Goal: Information Seeking & Learning: Learn about a topic

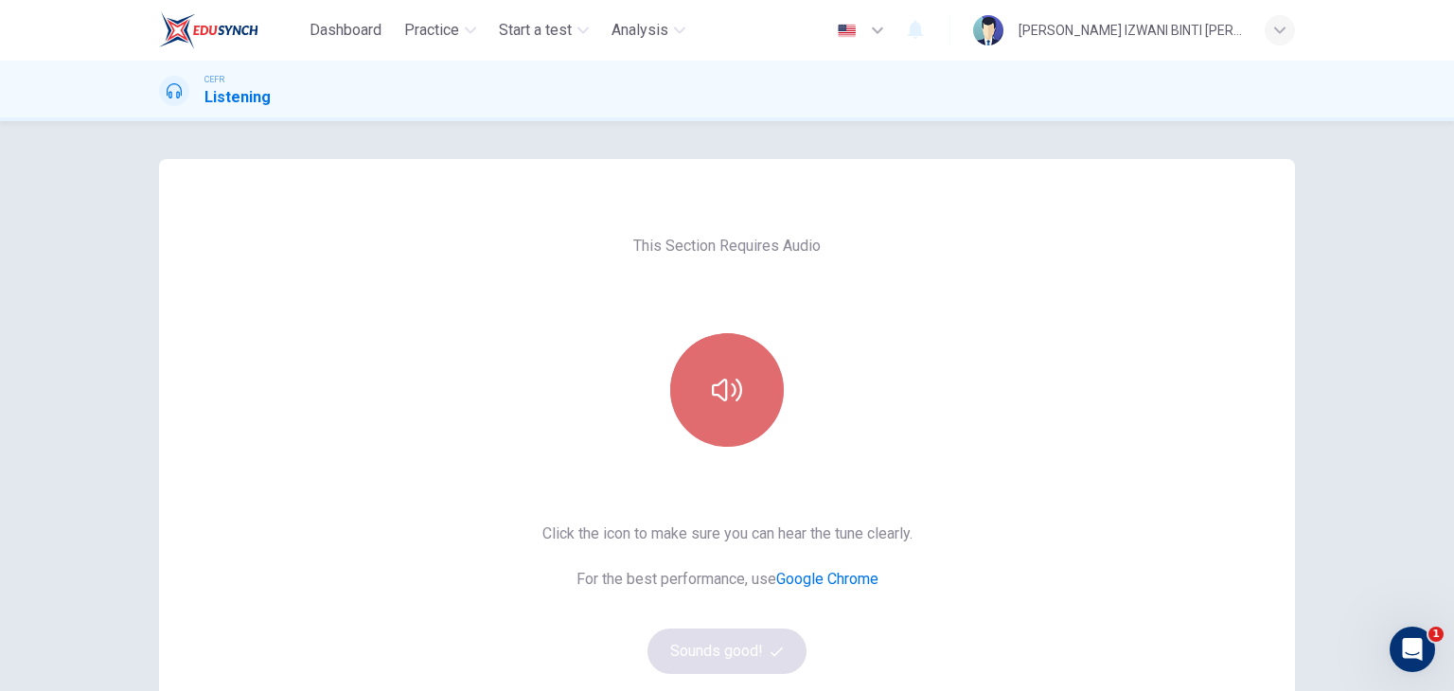
click at [689, 383] on button "button" at bounding box center [727, 390] width 114 height 114
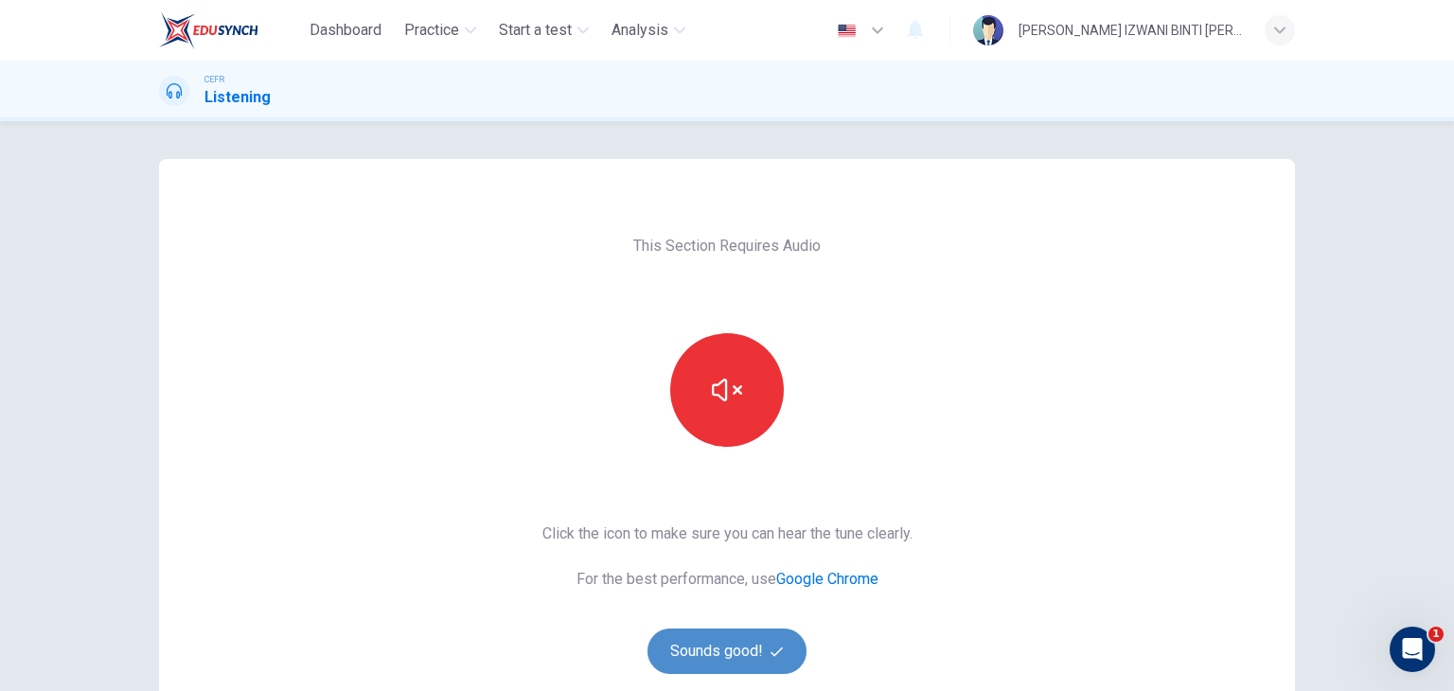
click at [764, 646] on button "Sounds good!" at bounding box center [726, 650] width 159 height 45
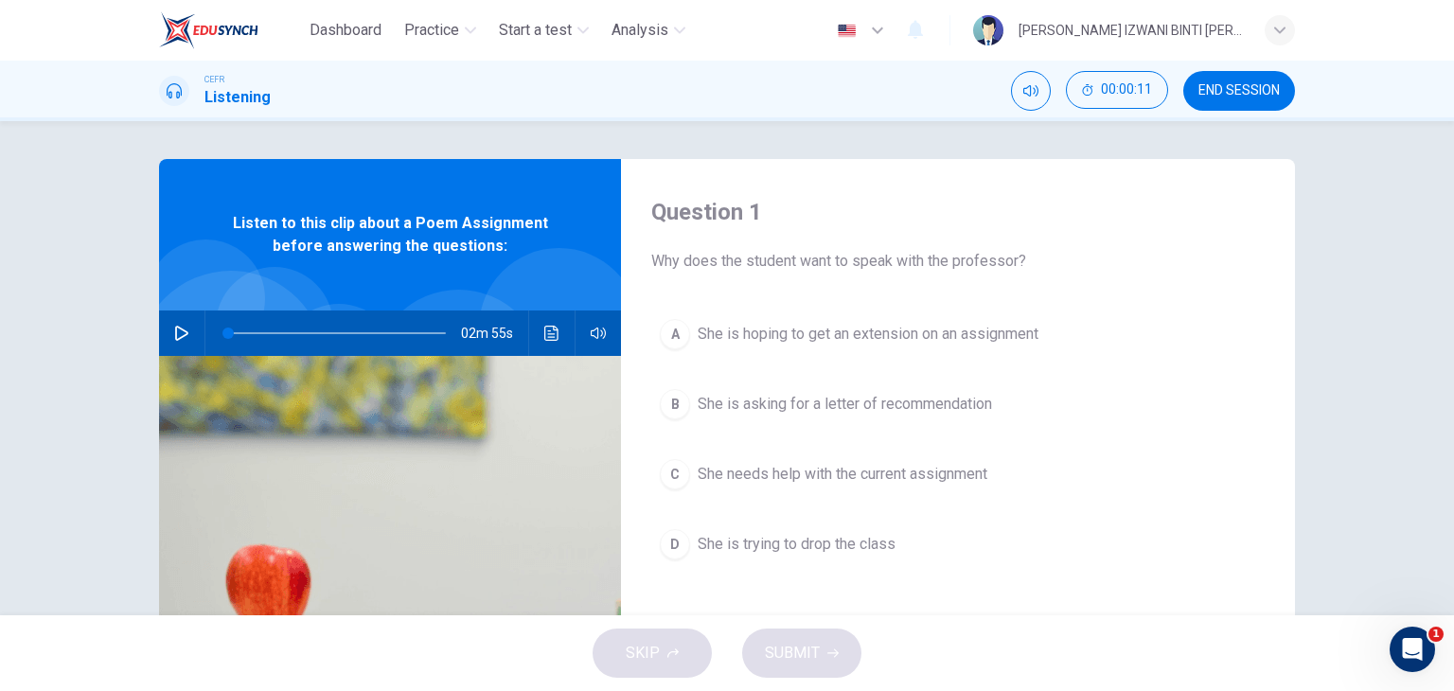
click at [175, 337] on icon "button" at bounding box center [181, 333] width 13 height 15
type input "1"
click at [147, 318] on div "Question 1 Why does the student want to speak with the professor? A She is hopi…" at bounding box center [727, 488] width 1196 height 658
click at [150, 316] on div "Question 1 Why does the student want to speak with the professor? A She is hopi…" at bounding box center [727, 488] width 1196 height 658
click at [171, 342] on button "button" at bounding box center [182, 332] width 30 height 45
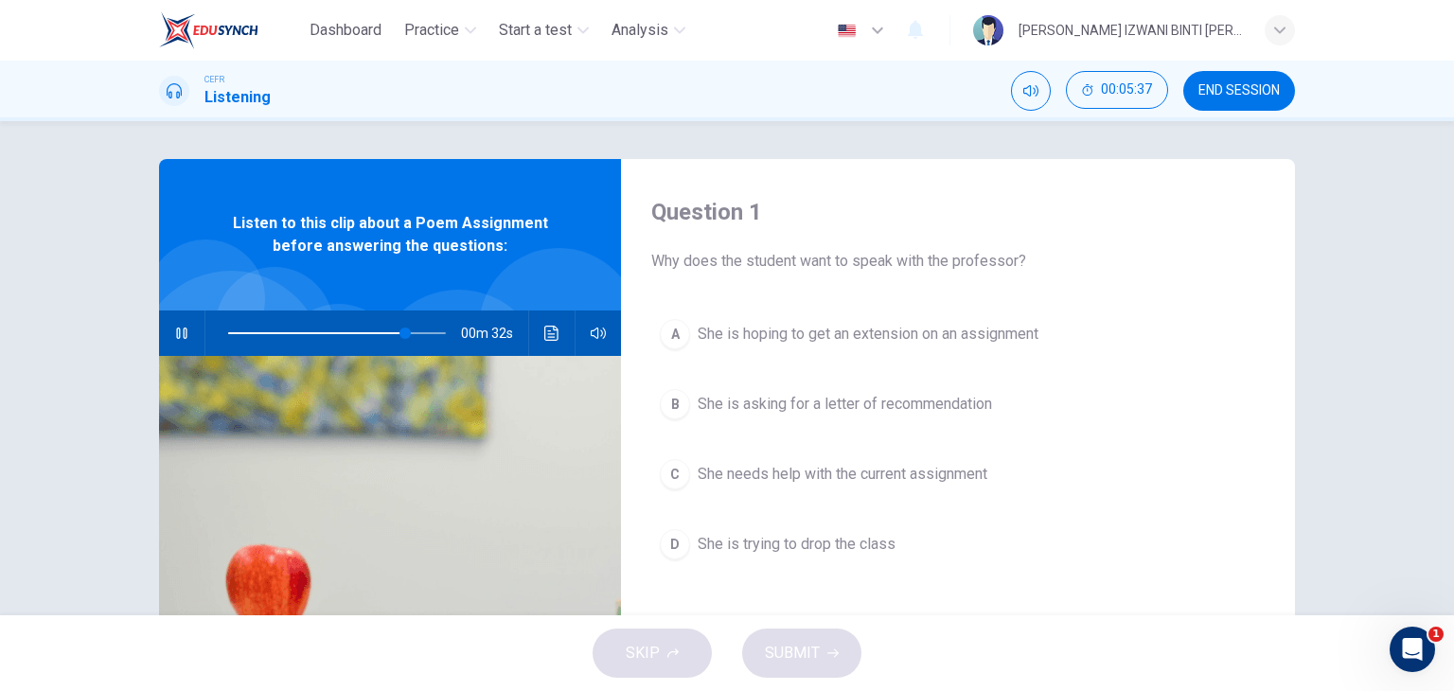
click at [341, 334] on span at bounding box center [337, 333] width 218 height 26
click at [776, 469] on span "She needs help with the current assignment" at bounding box center [842, 474] width 290 height 23
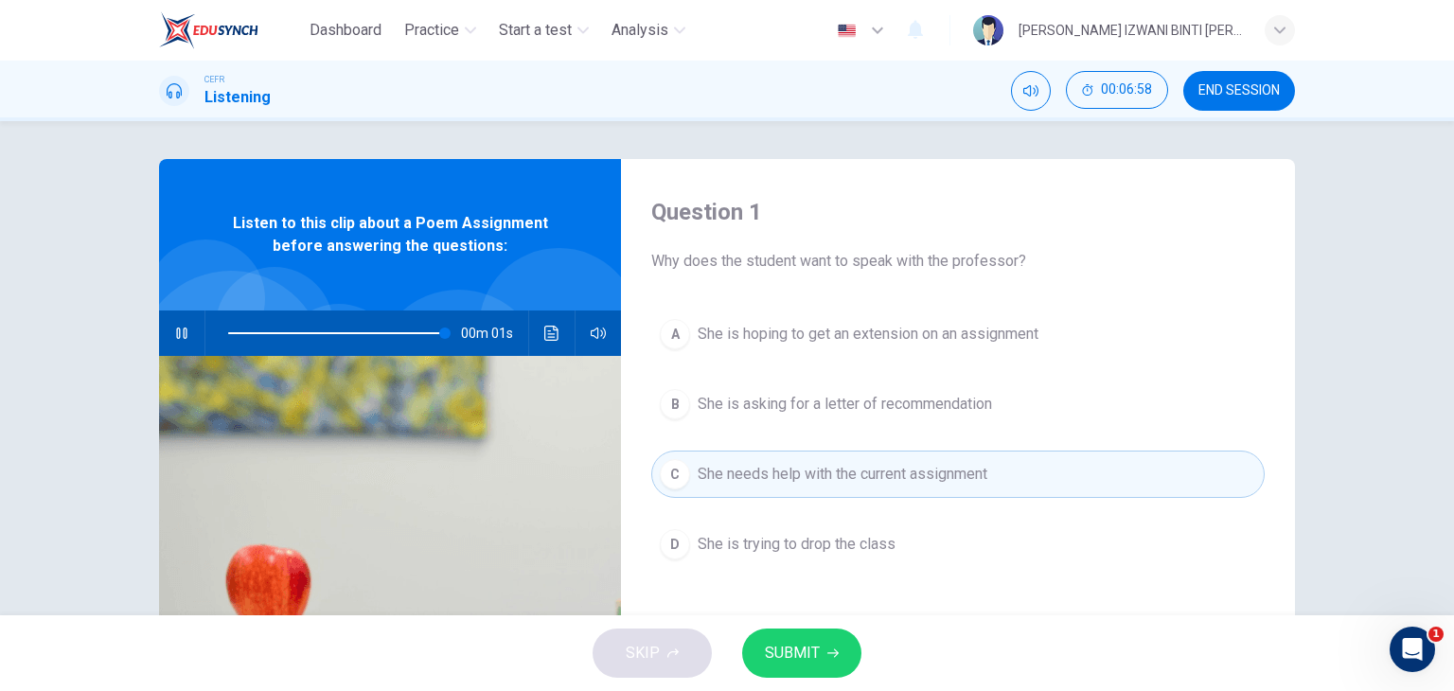
type input "0"
click at [794, 667] on button "SUBMIT" at bounding box center [801, 652] width 119 height 49
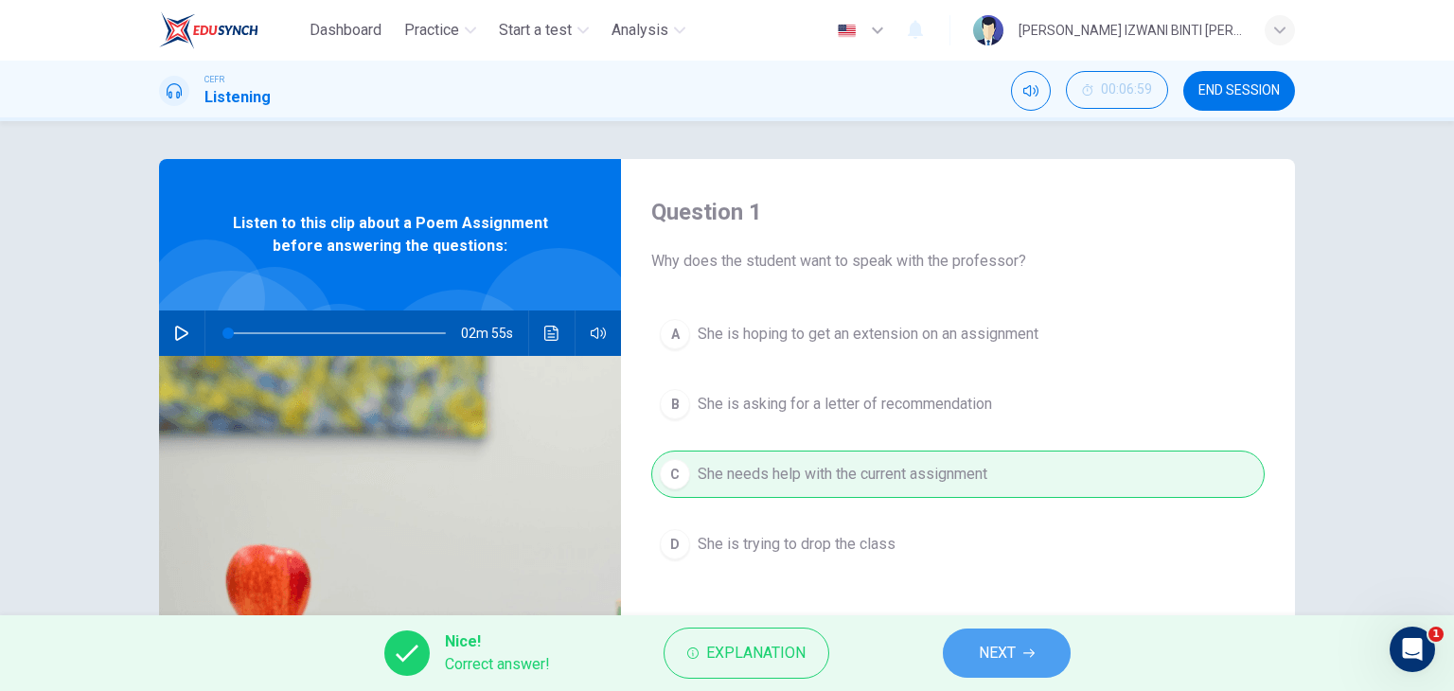
click at [1012, 660] on span "NEXT" at bounding box center [996, 653] width 37 height 26
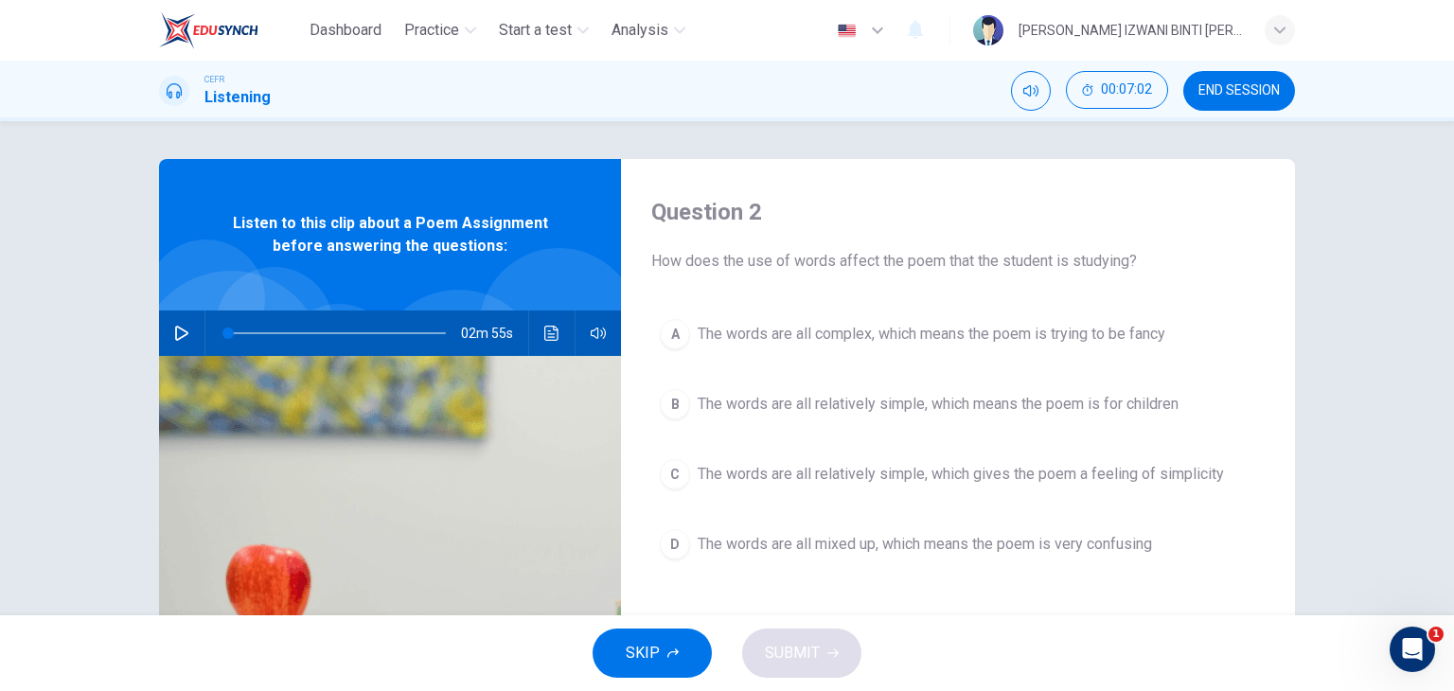
drag, startPoint x: 835, startPoint y: 258, endPoint x: 858, endPoint y: 269, distance: 25.8
click at [858, 269] on span "How does the use of words affect the poem that the student is studying?" at bounding box center [957, 261] width 613 height 23
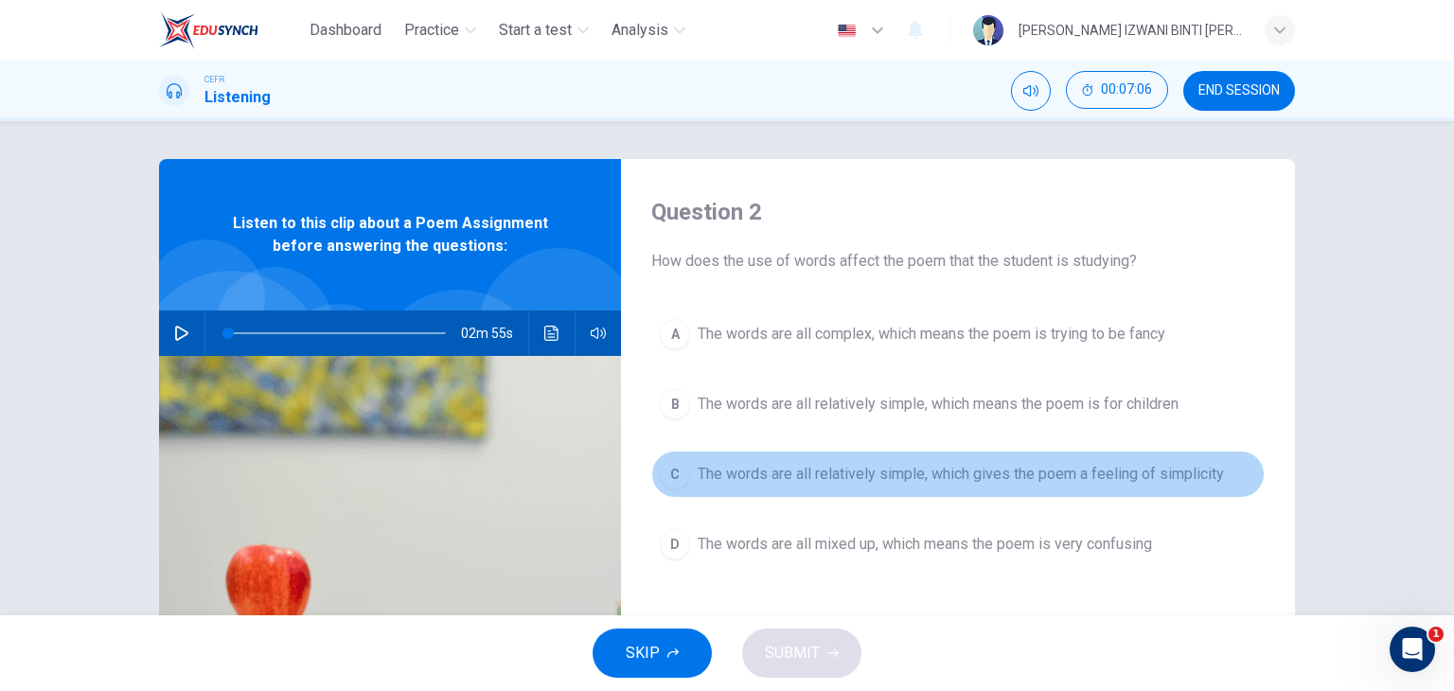
click at [842, 475] on span "The words are all relatively simple, which gives the poem a feeling of simplici…" at bounding box center [960, 474] width 526 height 23
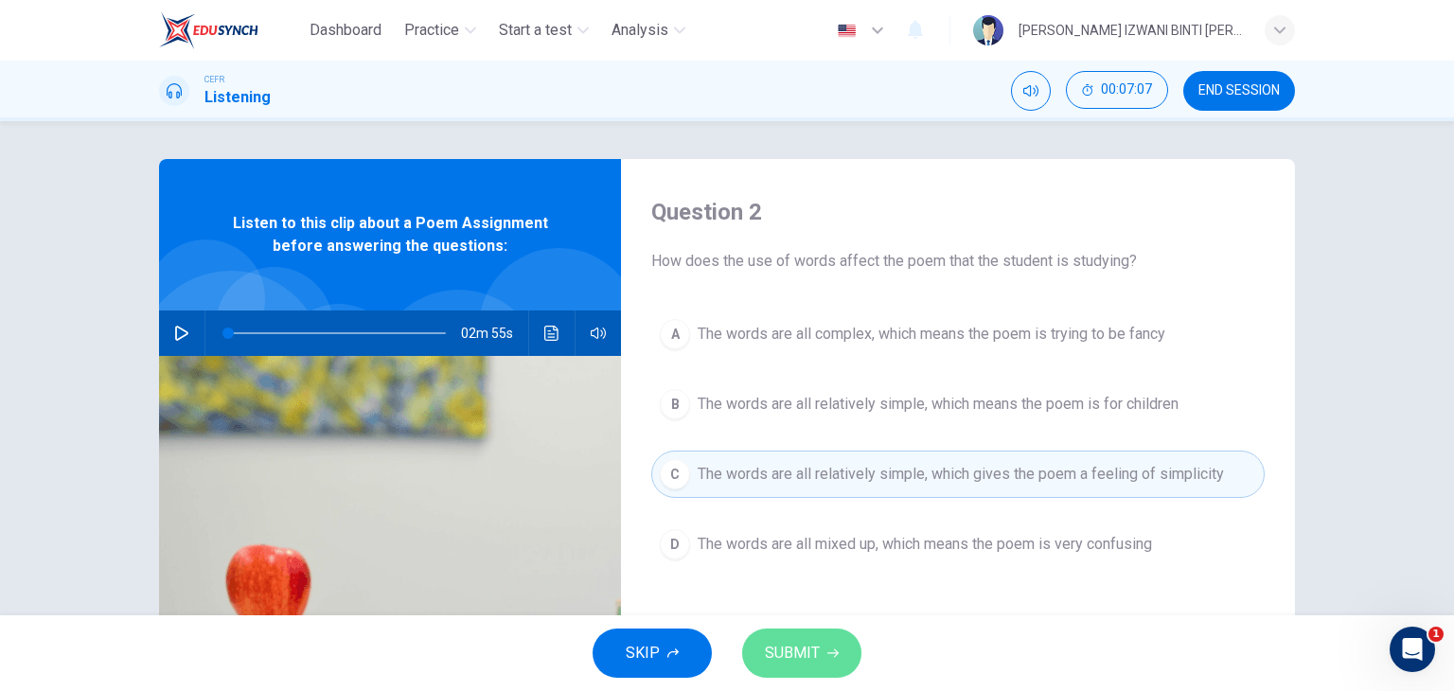
click at [792, 637] on button "SUBMIT" at bounding box center [801, 652] width 119 height 49
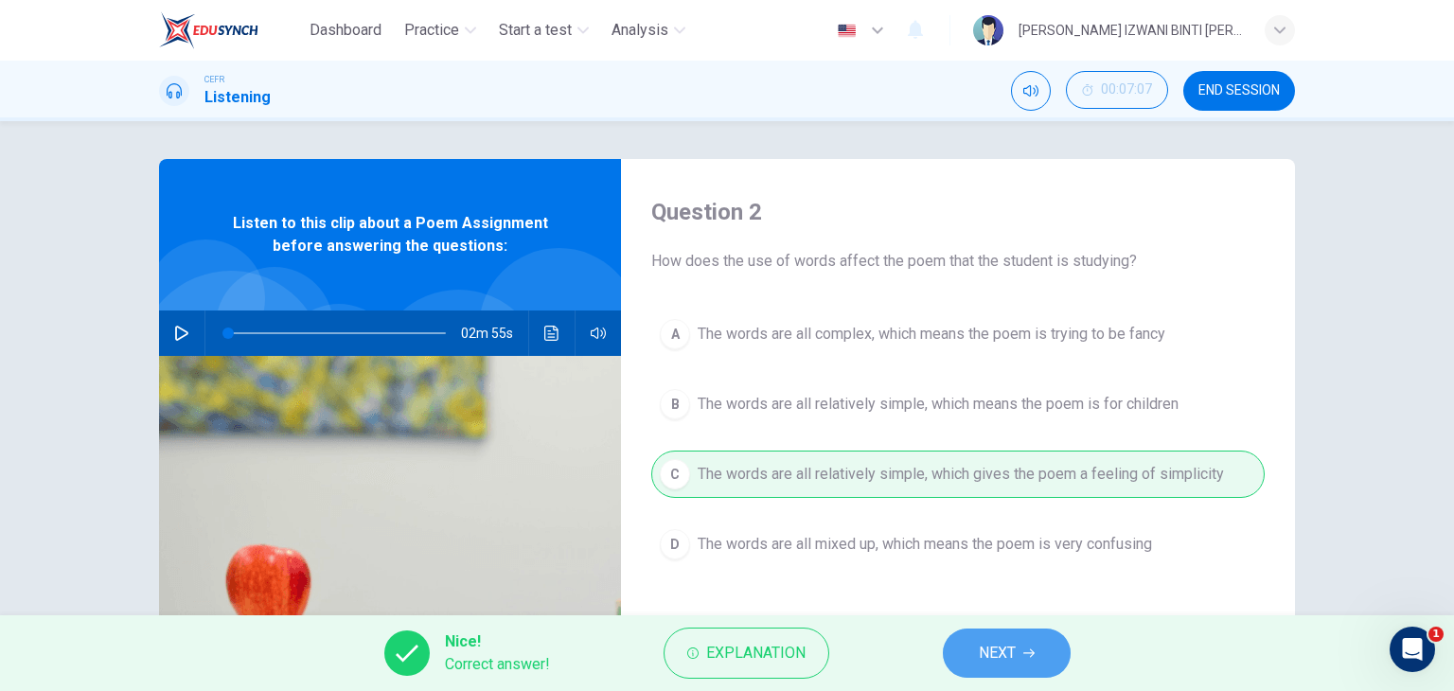
click at [1048, 648] on button "NEXT" at bounding box center [1007, 652] width 128 height 49
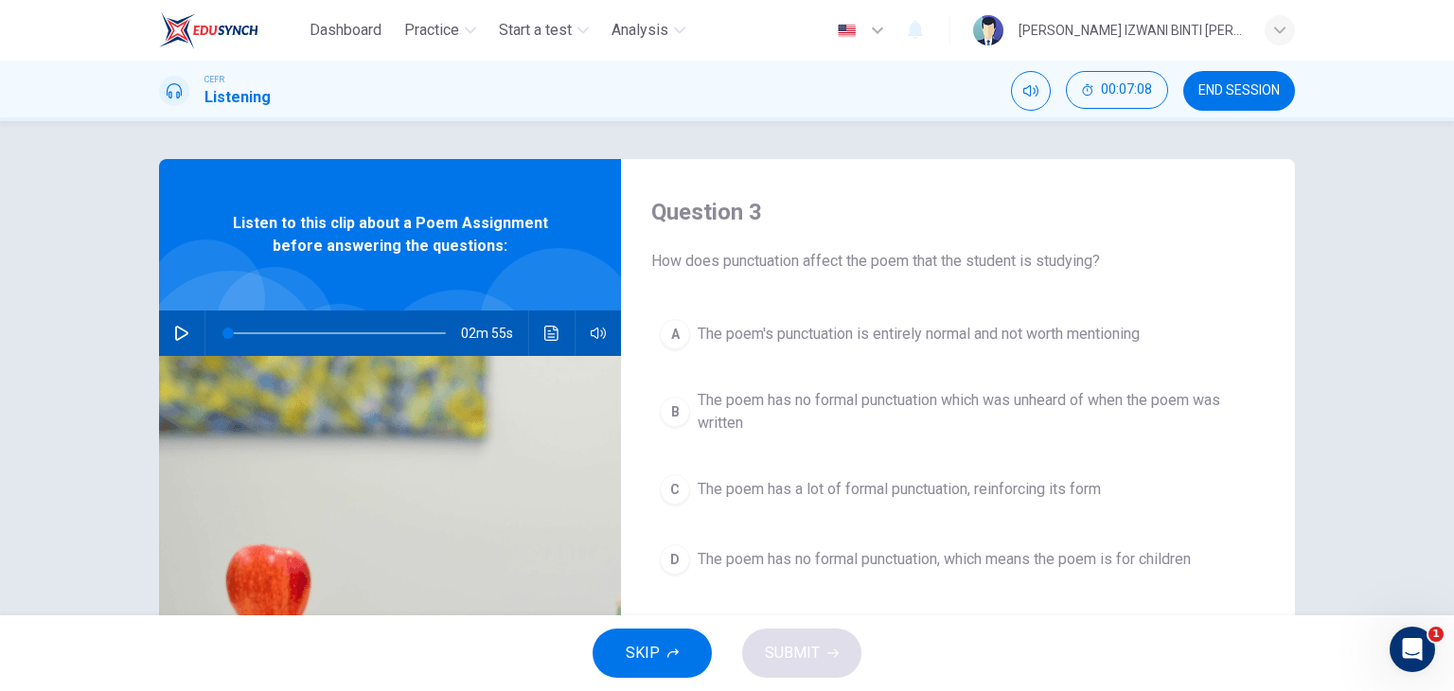
scroll to position [95, 0]
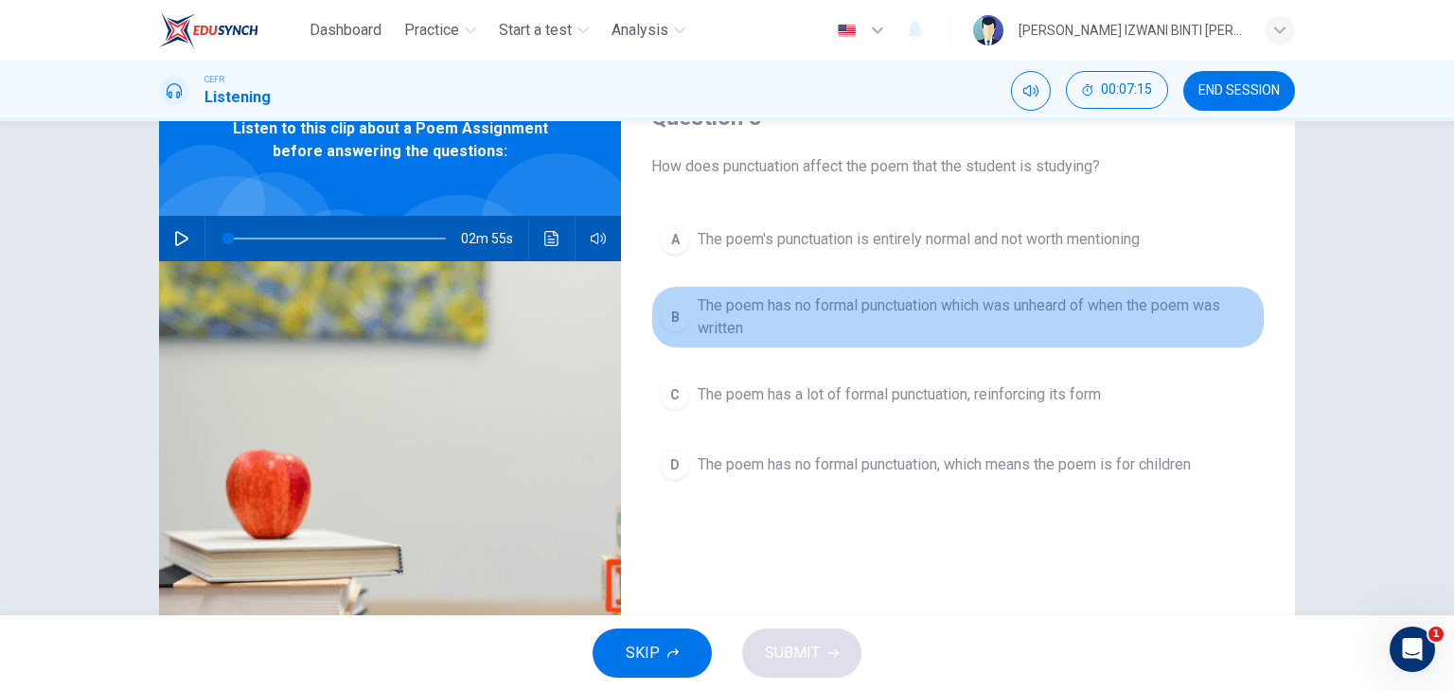
click at [990, 315] on span "The poem has no formal punctuation which was unheard of when the poem was writt…" at bounding box center [976, 316] width 558 height 45
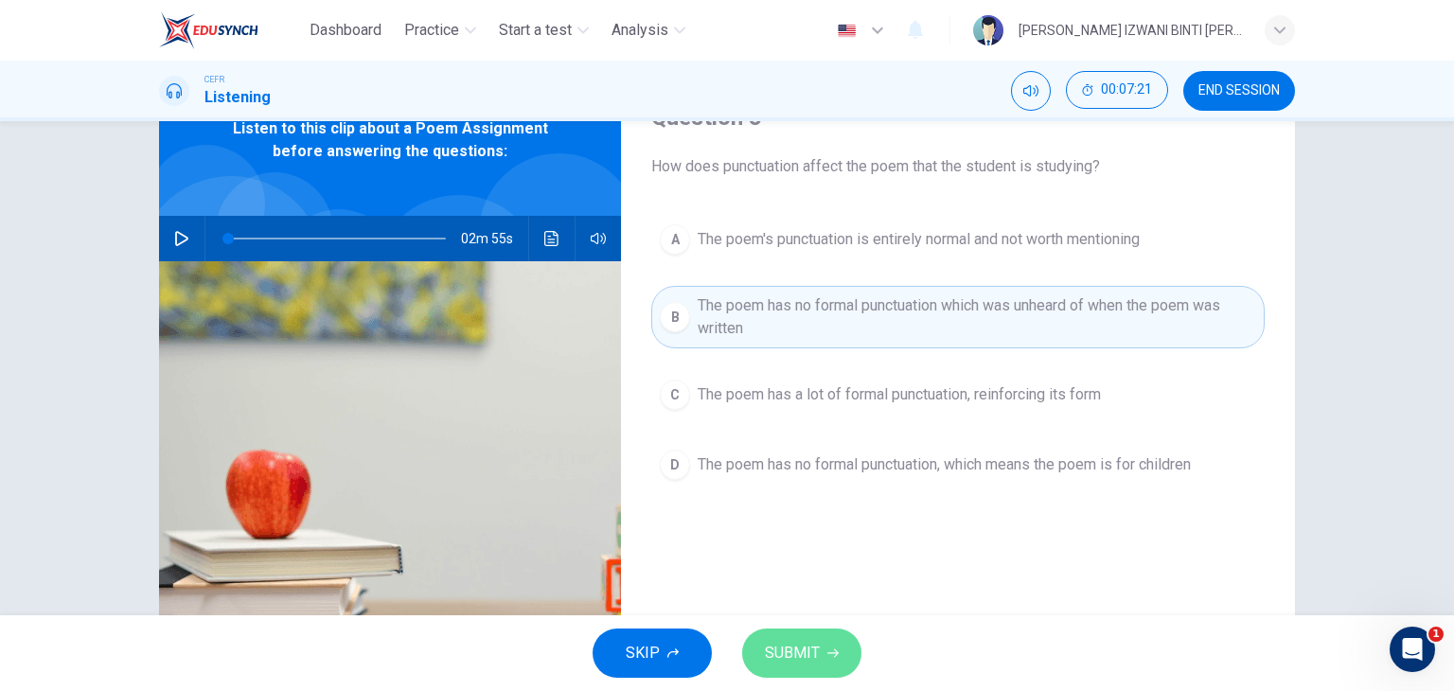
click at [810, 656] on span "SUBMIT" at bounding box center [792, 653] width 55 height 26
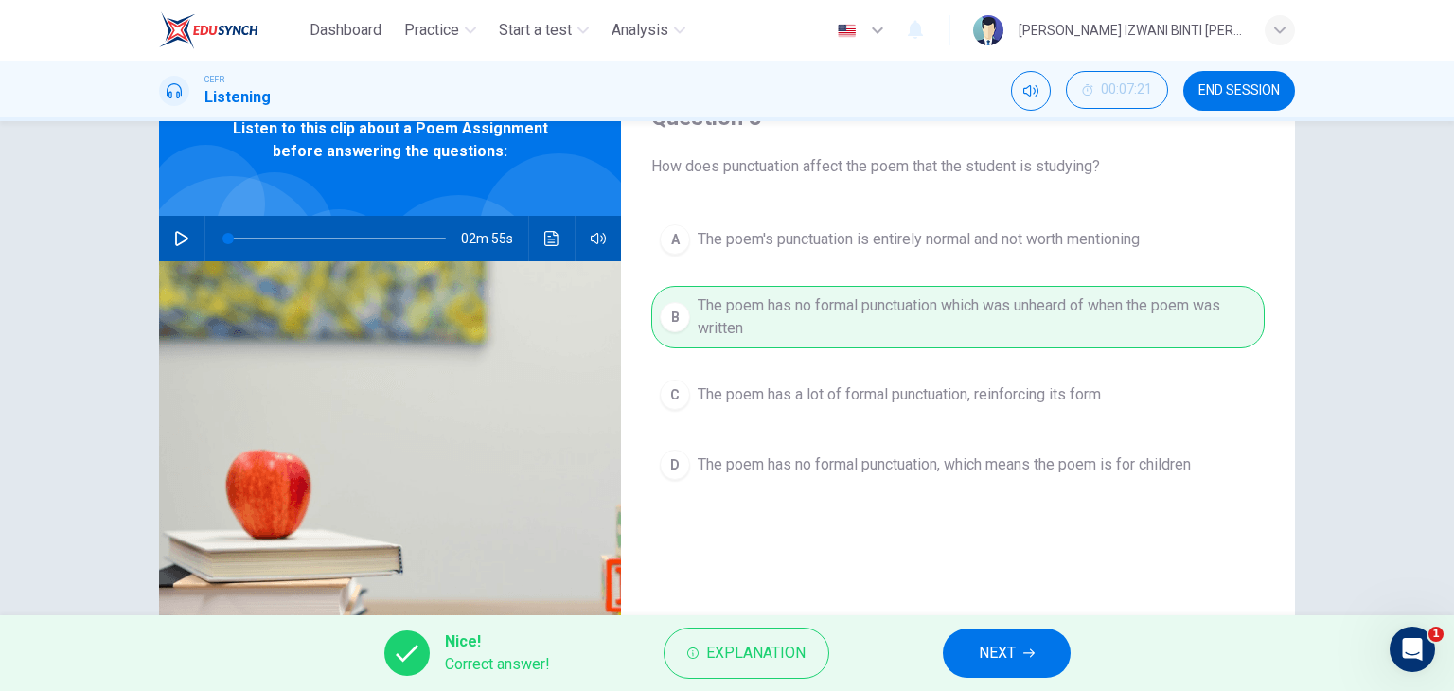
click at [980, 656] on span "NEXT" at bounding box center [996, 653] width 37 height 26
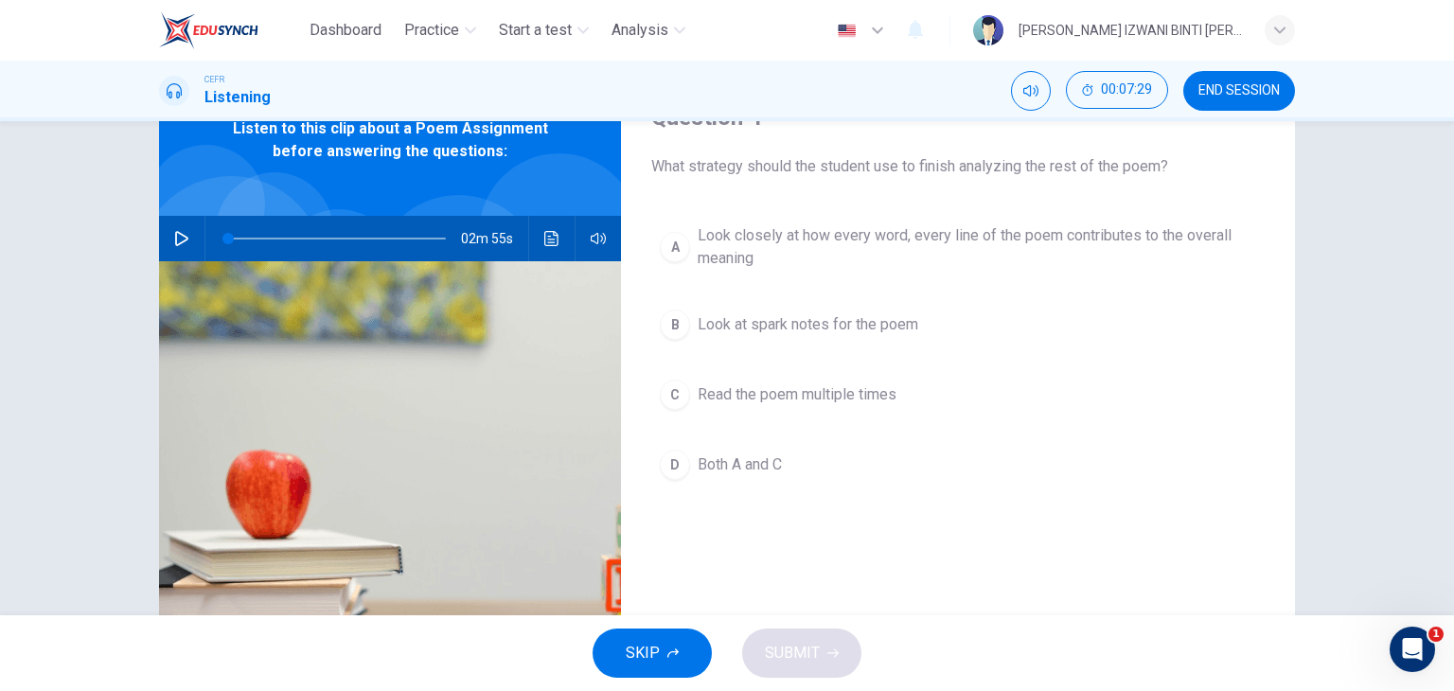
click at [935, 234] on span "Look closely at how every word, every line of the poem contributes to the overa…" at bounding box center [976, 246] width 558 height 45
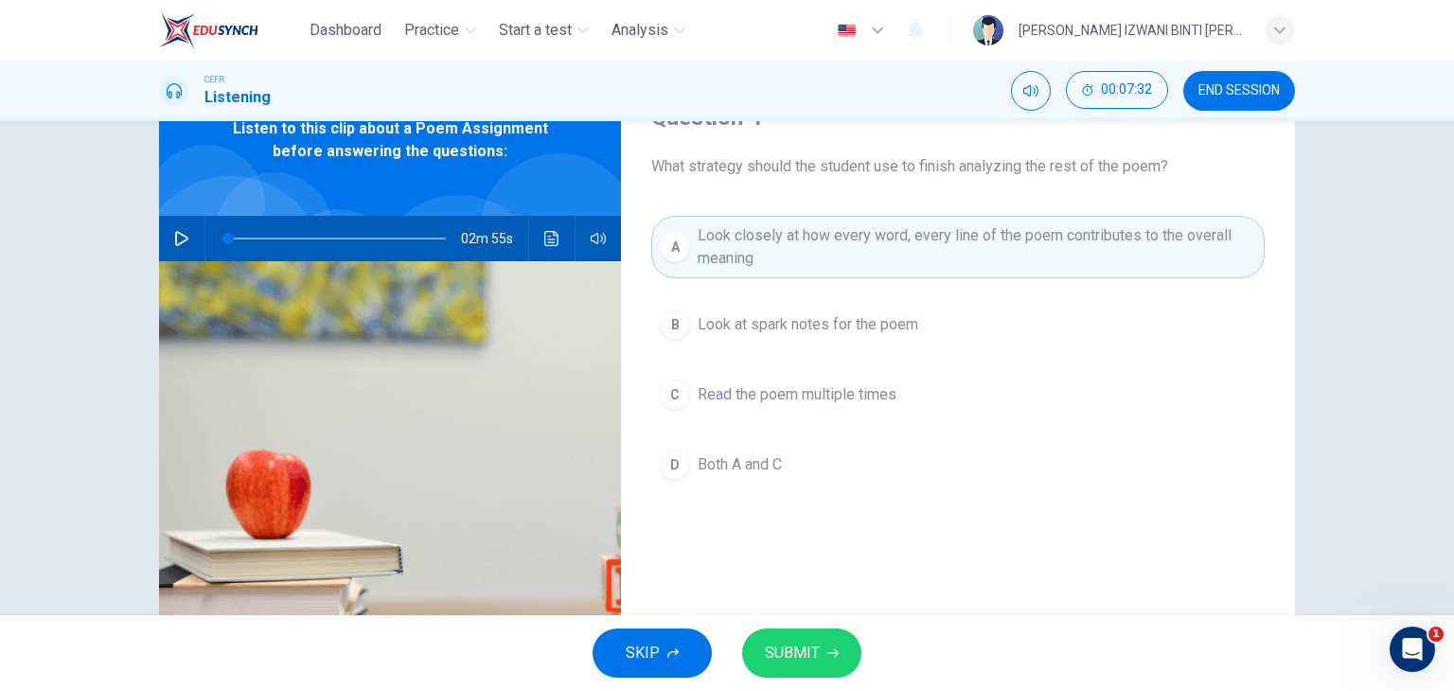
click at [795, 640] on span "SUBMIT" at bounding box center [792, 653] width 55 height 26
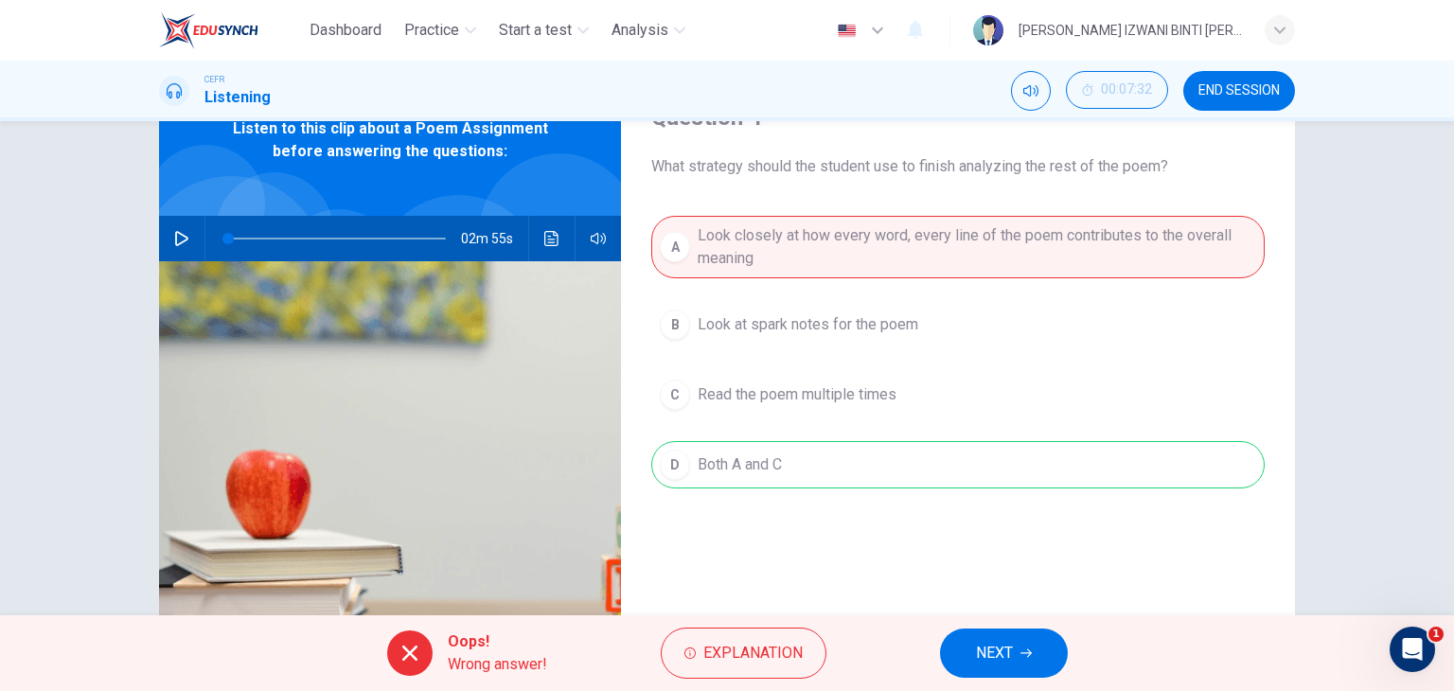
click at [1004, 653] on span "NEXT" at bounding box center [994, 653] width 37 height 26
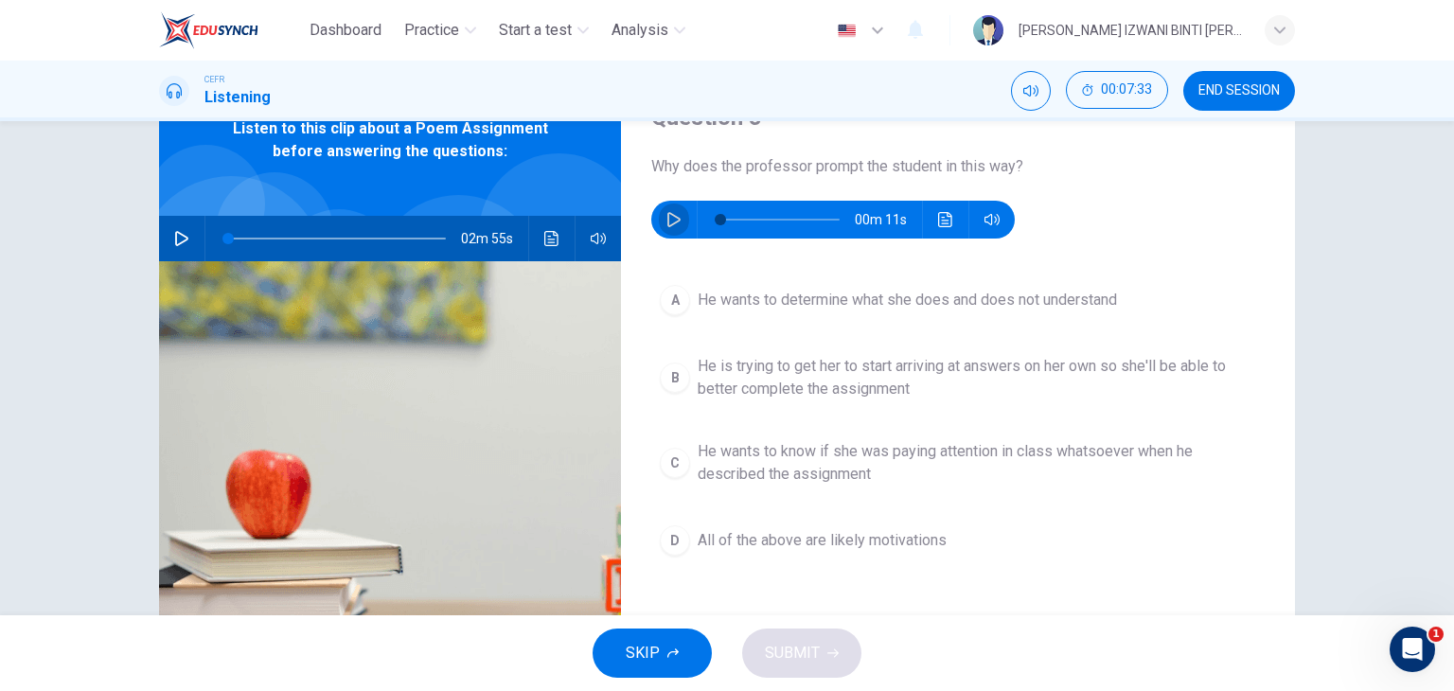
click at [670, 218] on icon "button" at bounding box center [673, 219] width 15 height 15
type input "0"
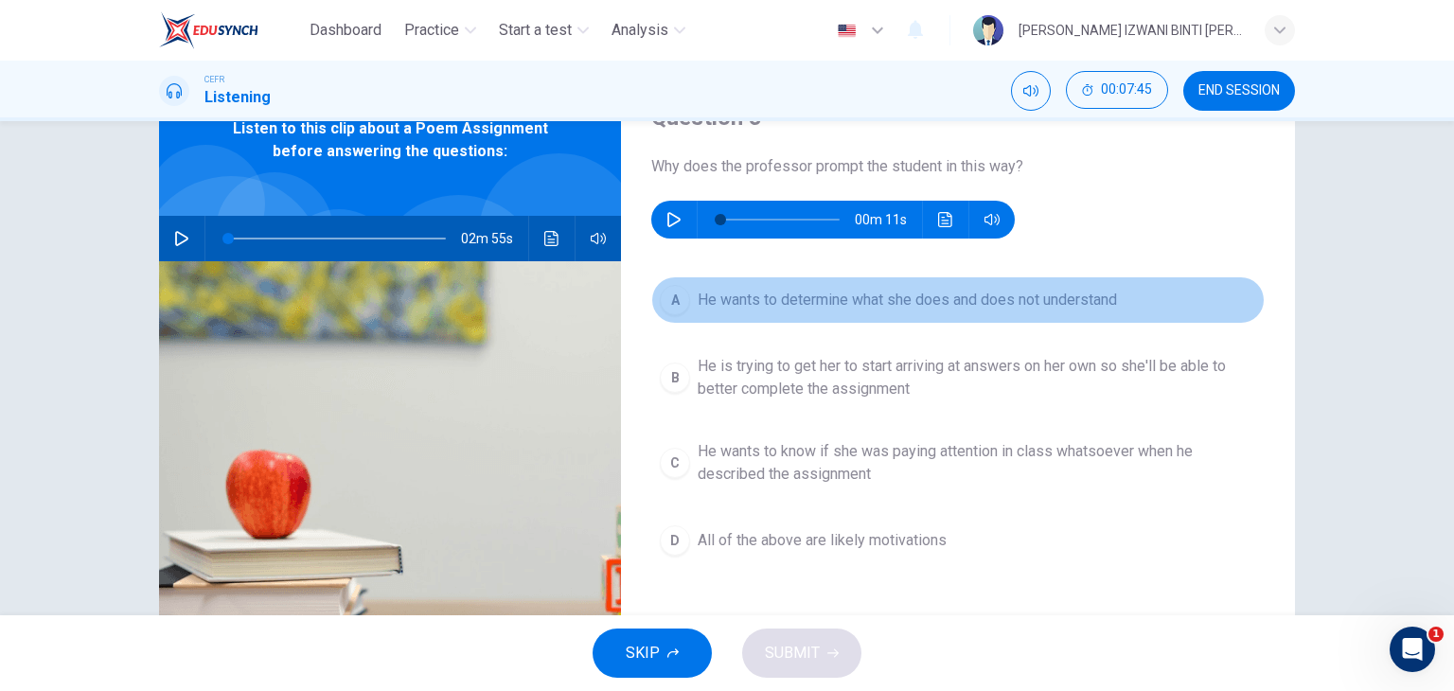
click at [879, 300] on span "He wants to determine what she does and does not understand" at bounding box center [906, 300] width 419 height 23
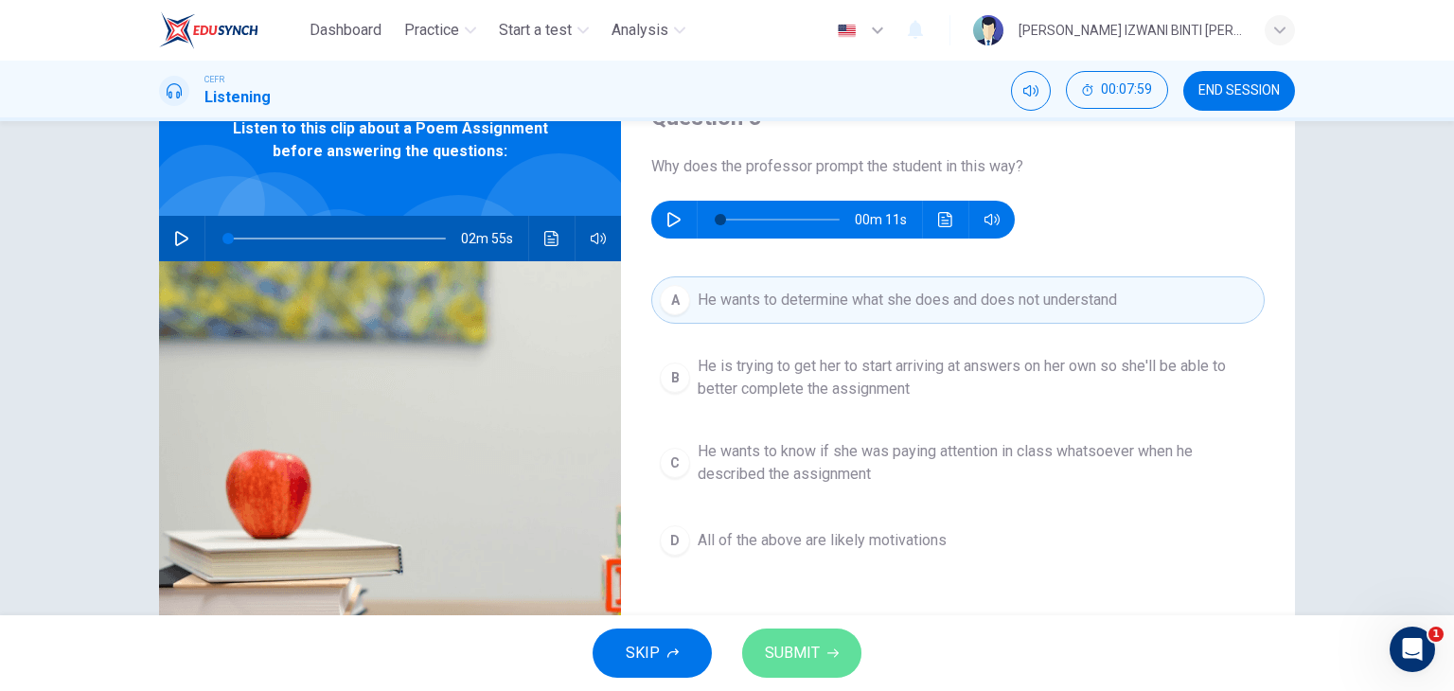
click at [799, 646] on span "SUBMIT" at bounding box center [792, 653] width 55 height 26
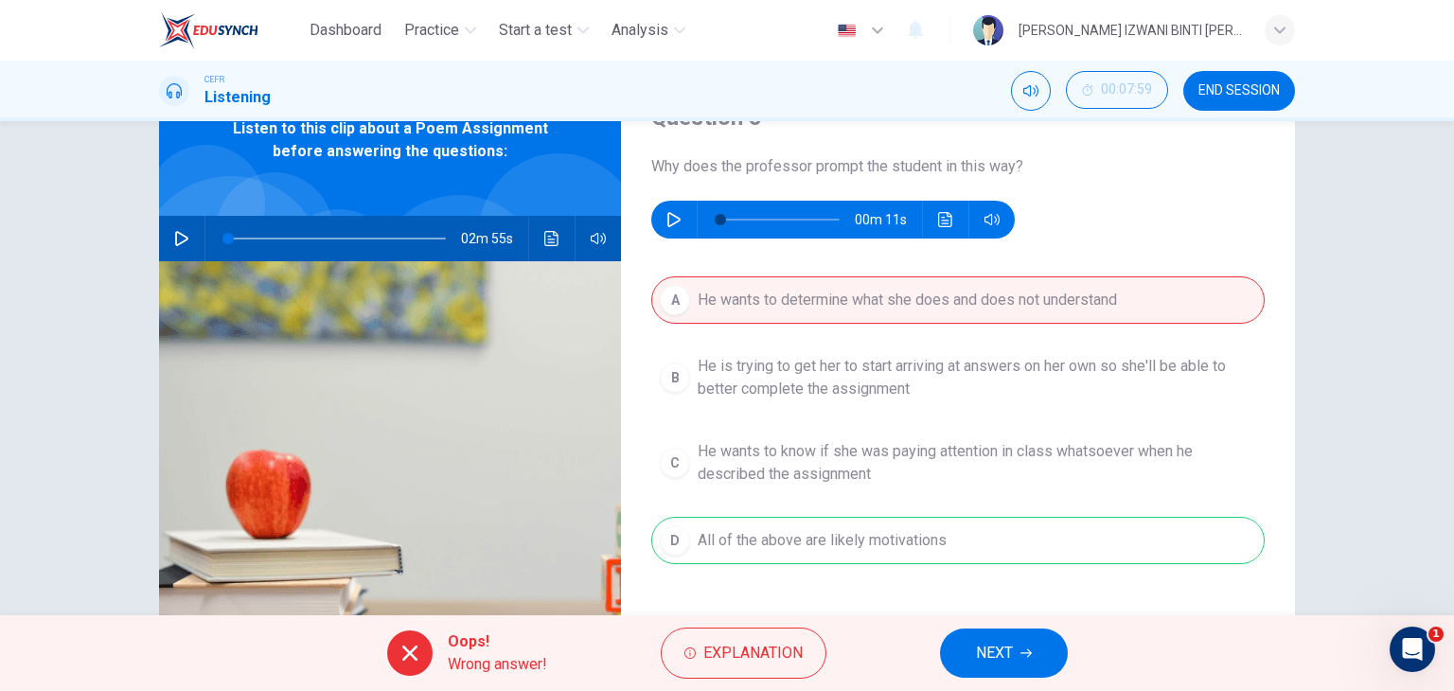
click at [802, 383] on div "A He wants to determine what she does and does not understand B He is trying to…" at bounding box center [957, 439] width 613 height 326
click at [837, 383] on div "A He wants to determine what she does and does not understand B He is trying to…" at bounding box center [957, 439] width 613 height 326
click at [939, 541] on div "A He wants to determine what she does and does not understand B He is trying to…" at bounding box center [957, 439] width 613 height 326
click at [1029, 649] on icon "button" at bounding box center [1025, 653] width 11 height 9
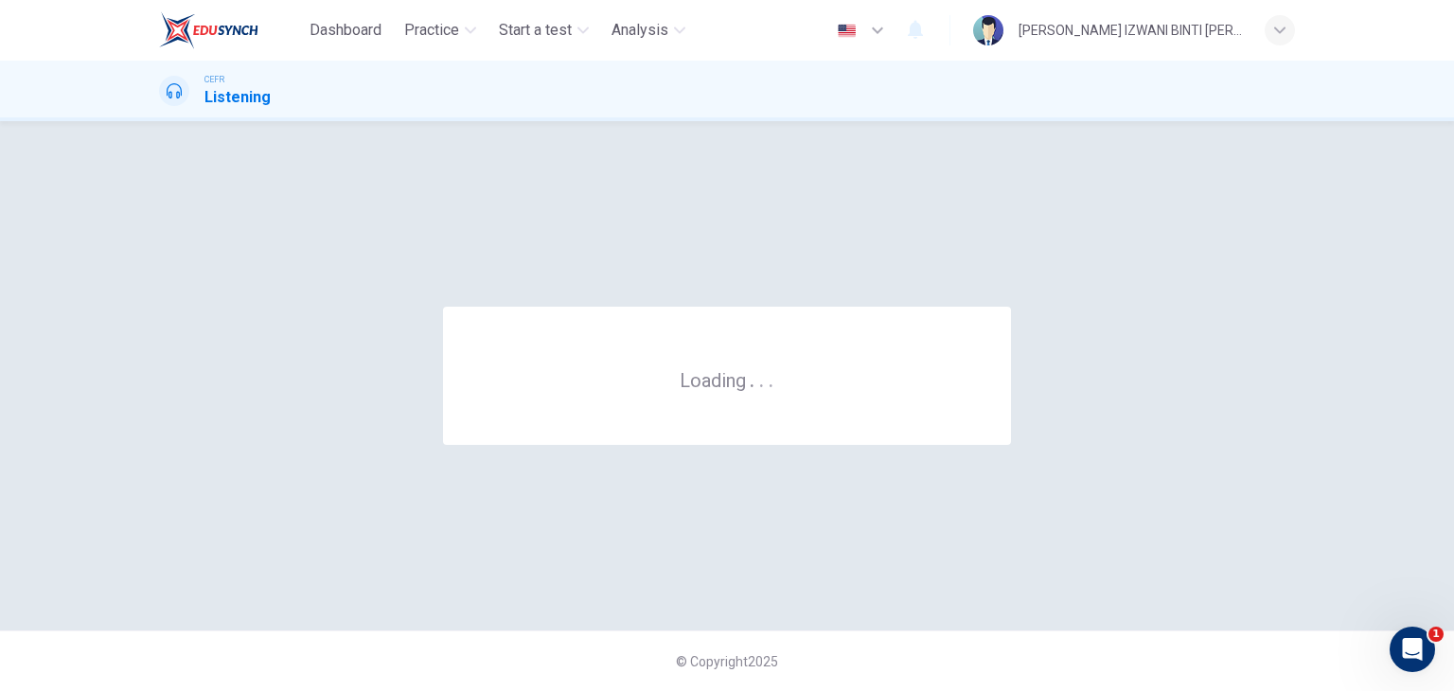
scroll to position [0, 0]
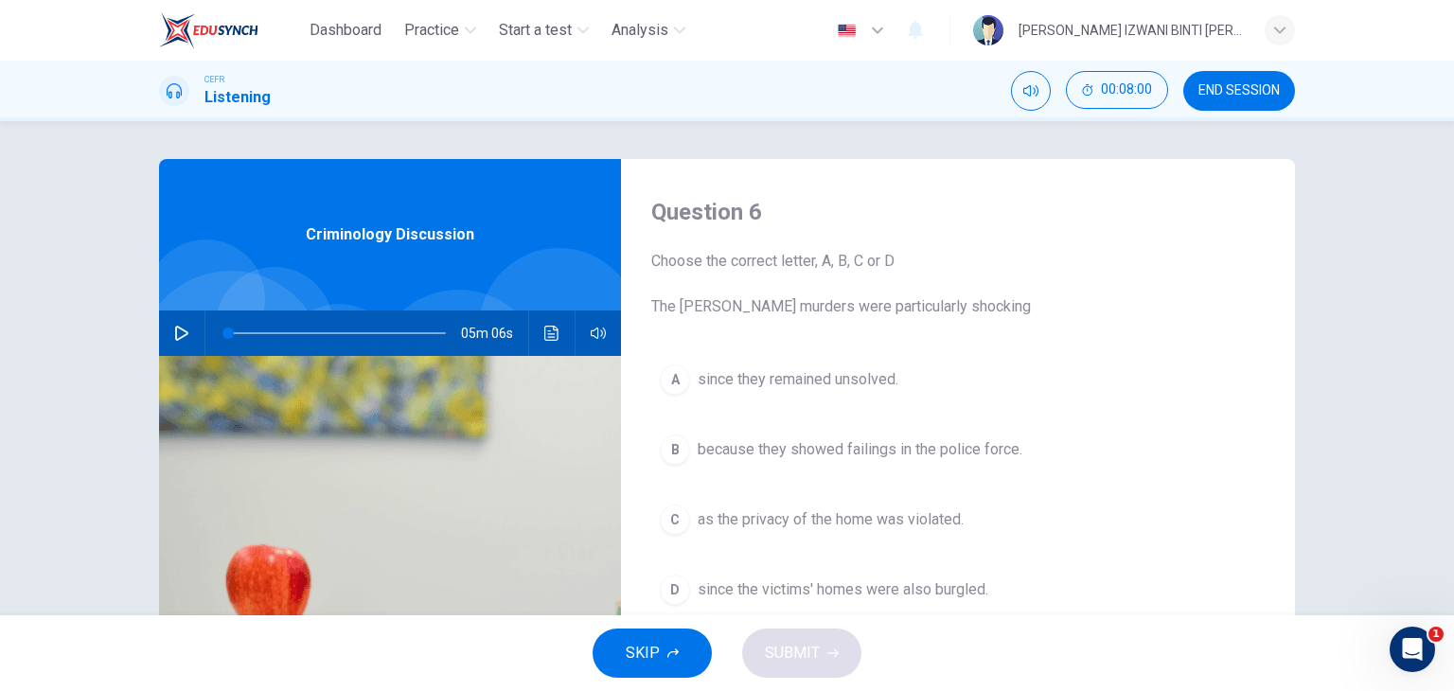
click at [1266, 85] on span "END SESSION" at bounding box center [1238, 90] width 81 height 15
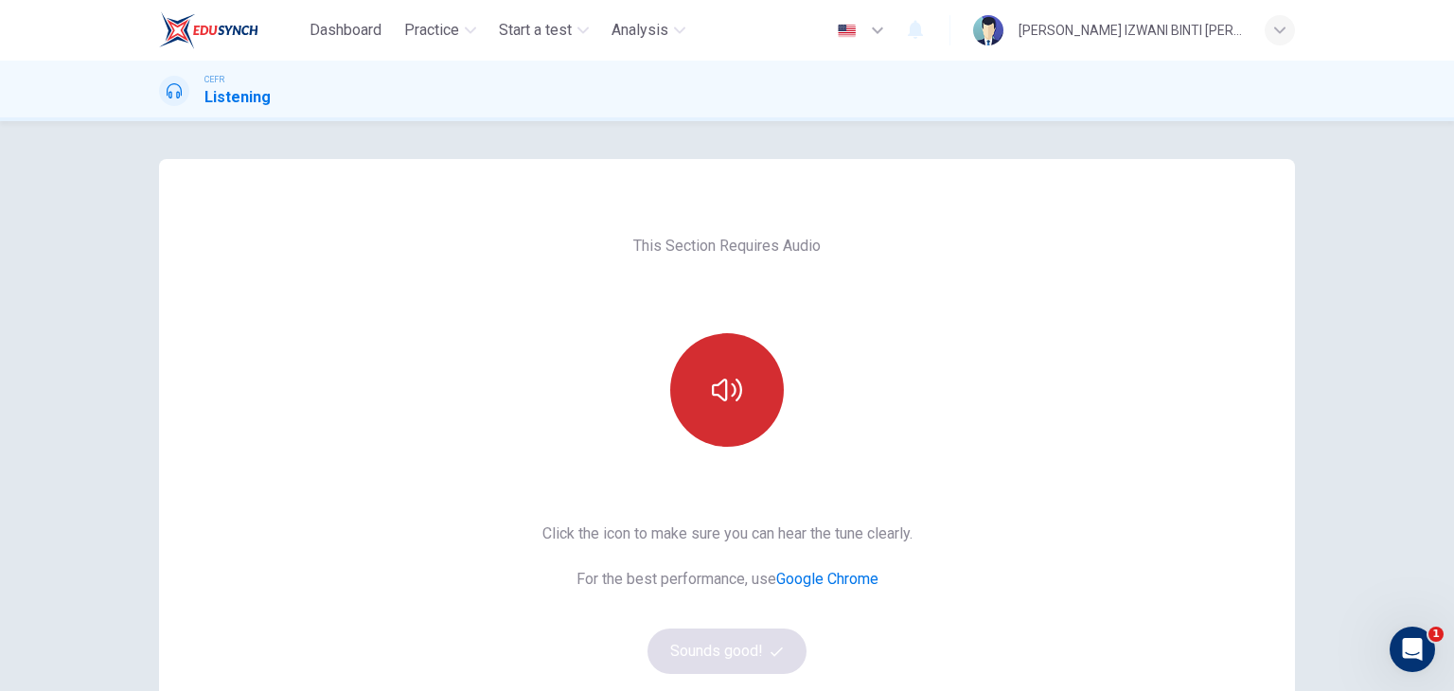
drag, startPoint x: 732, startPoint y: 458, endPoint x: 741, endPoint y: 435, distance: 24.3
click at [740, 435] on button "button" at bounding box center [727, 390] width 114 height 114
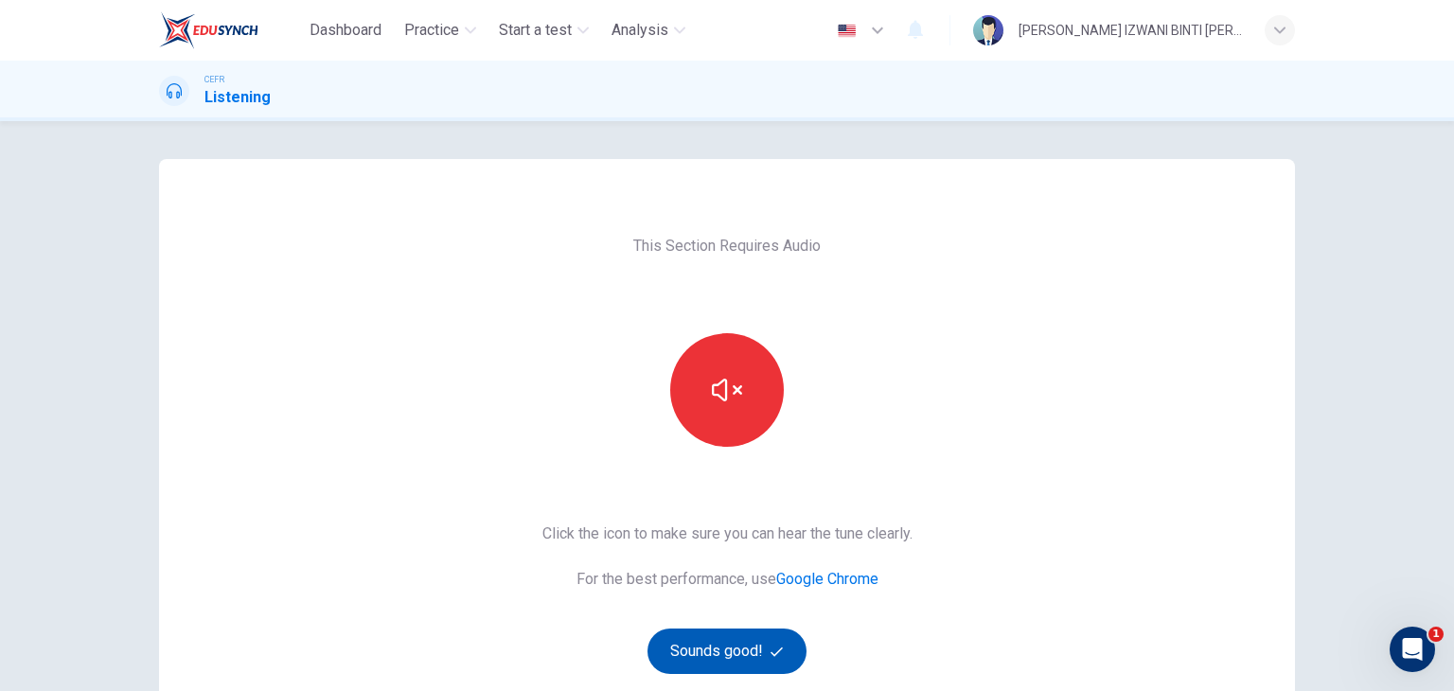
click at [752, 648] on button "Sounds good!" at bounding box center [726, 650] width 159 height 45
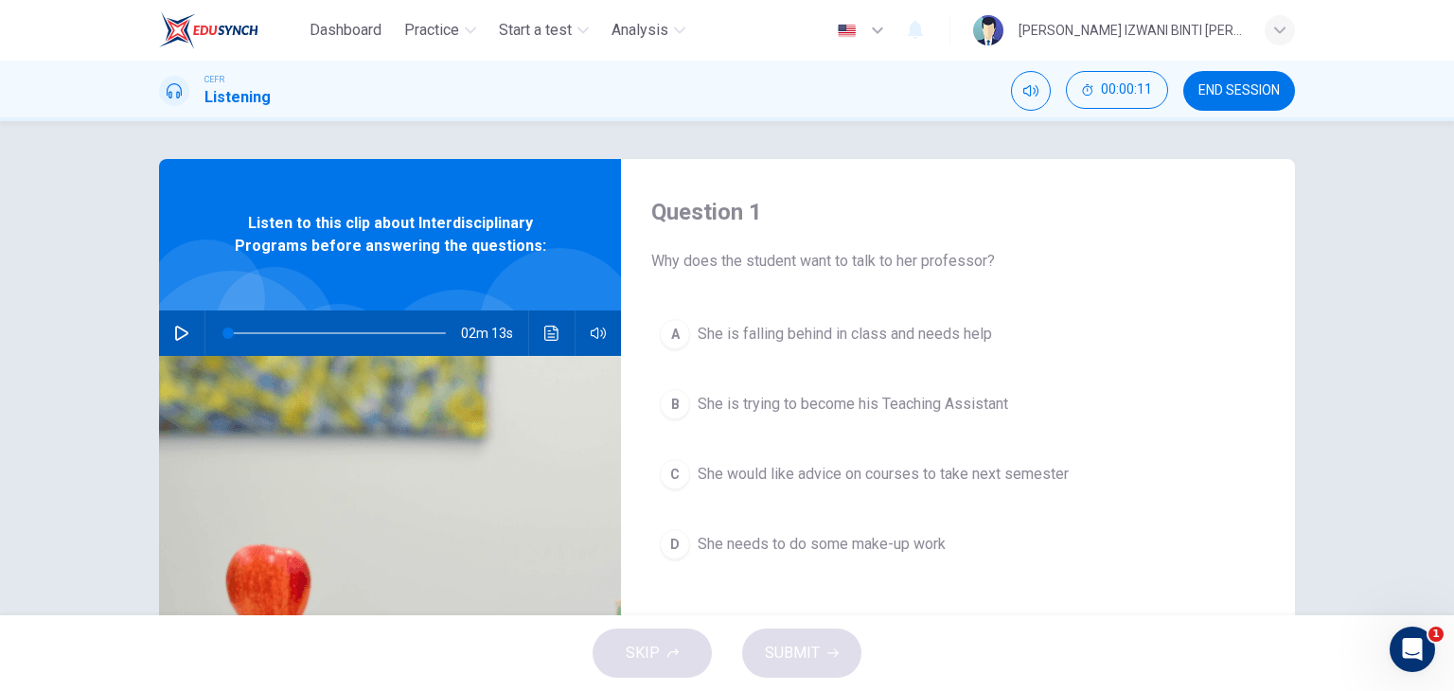
click at [181, 330] on icon "button" at bounding box center [181, 333] width 13 height 15
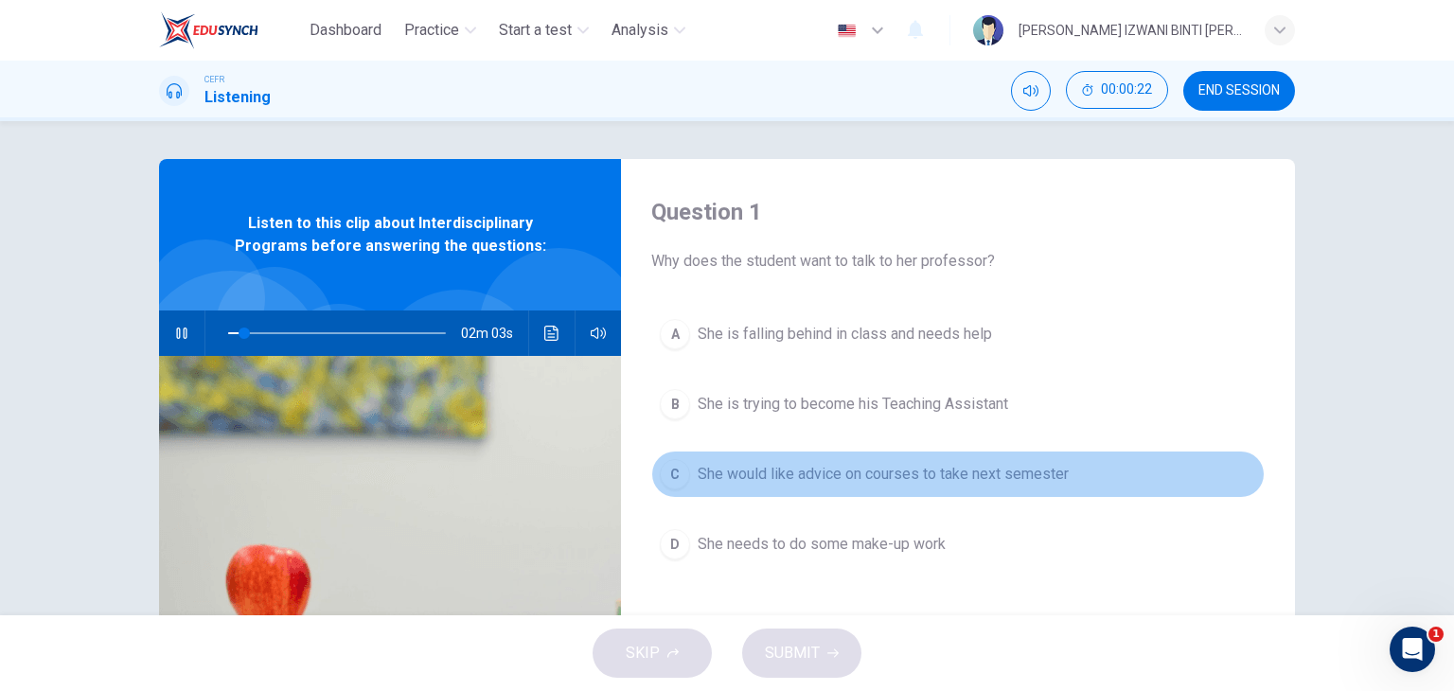
click at [732, 460] on button "C She would like advice on courses to take next semester" at bounding box center [957, 473] width 613 height 47
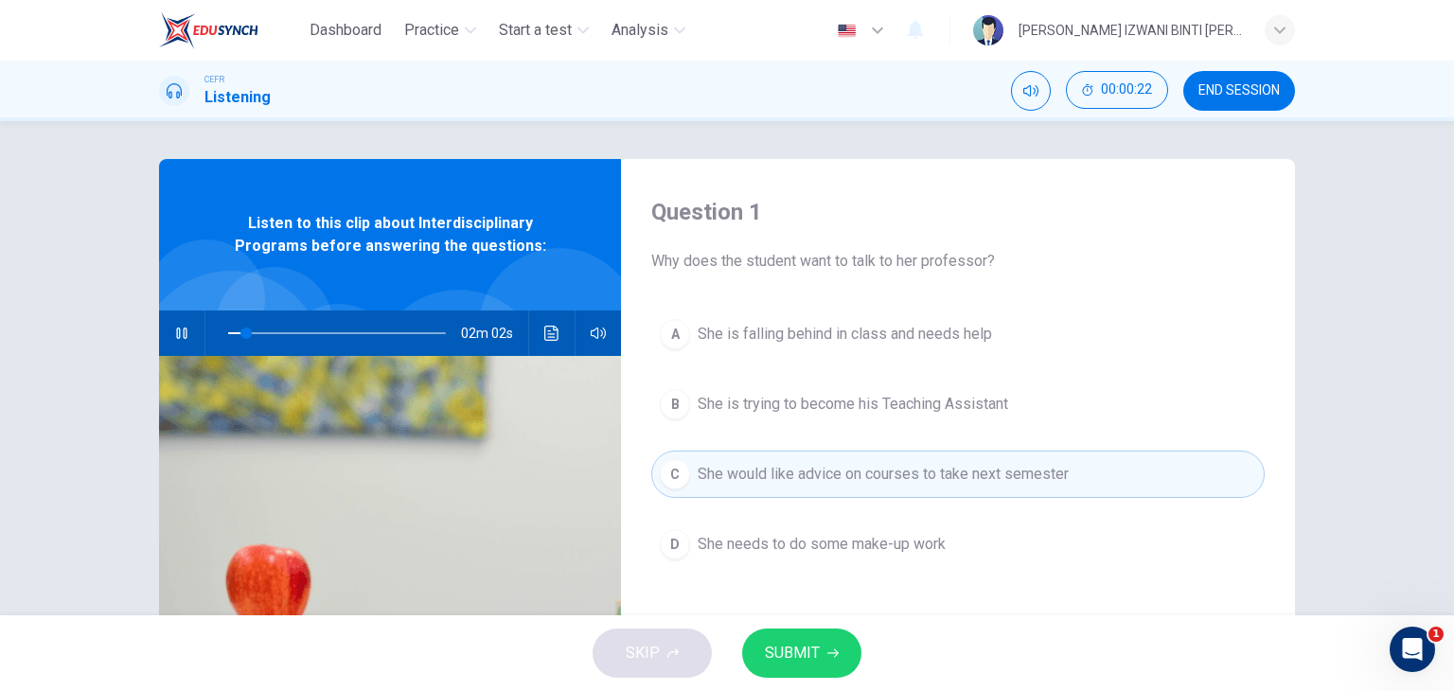
click at [809, 665] on span "SUBMIT" at bounding box center [792, 653] width 55 height 26
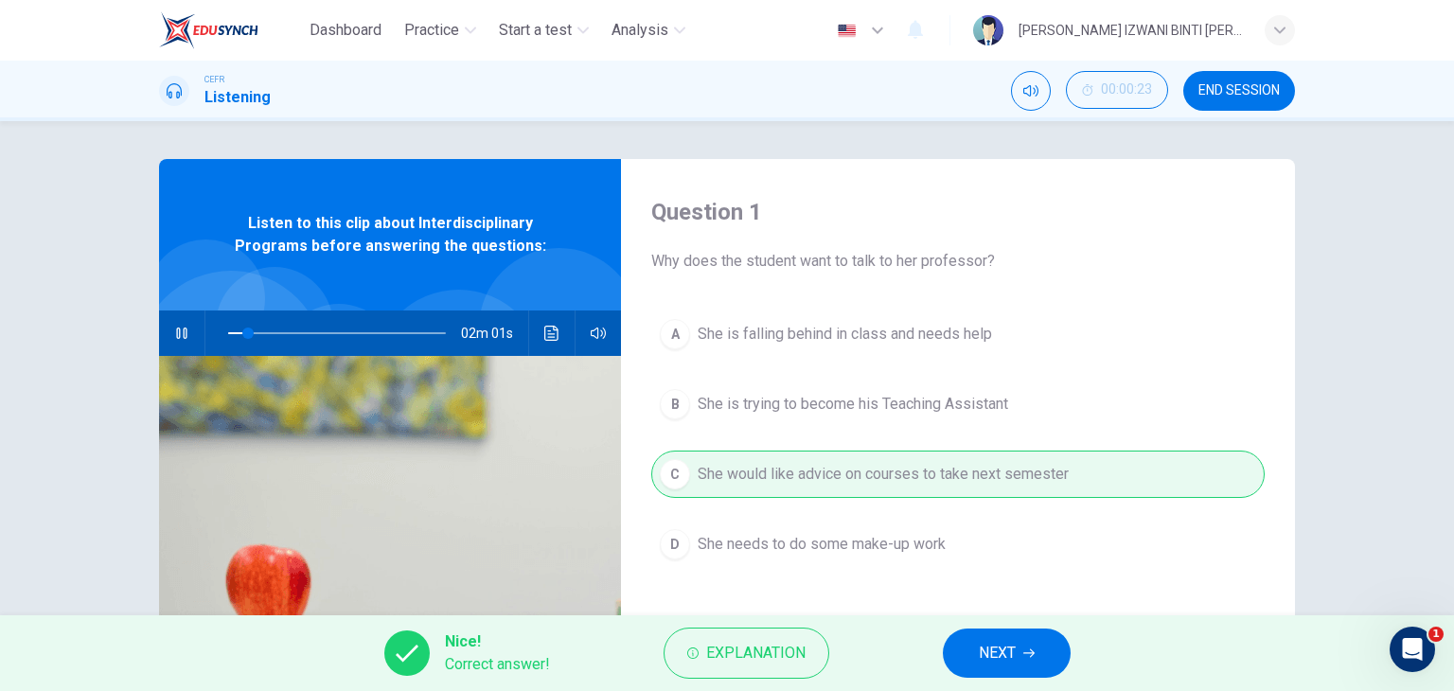
click at [1022, 635] on button "NEXT" at bounding box center [1007, 652] width 128 height 49
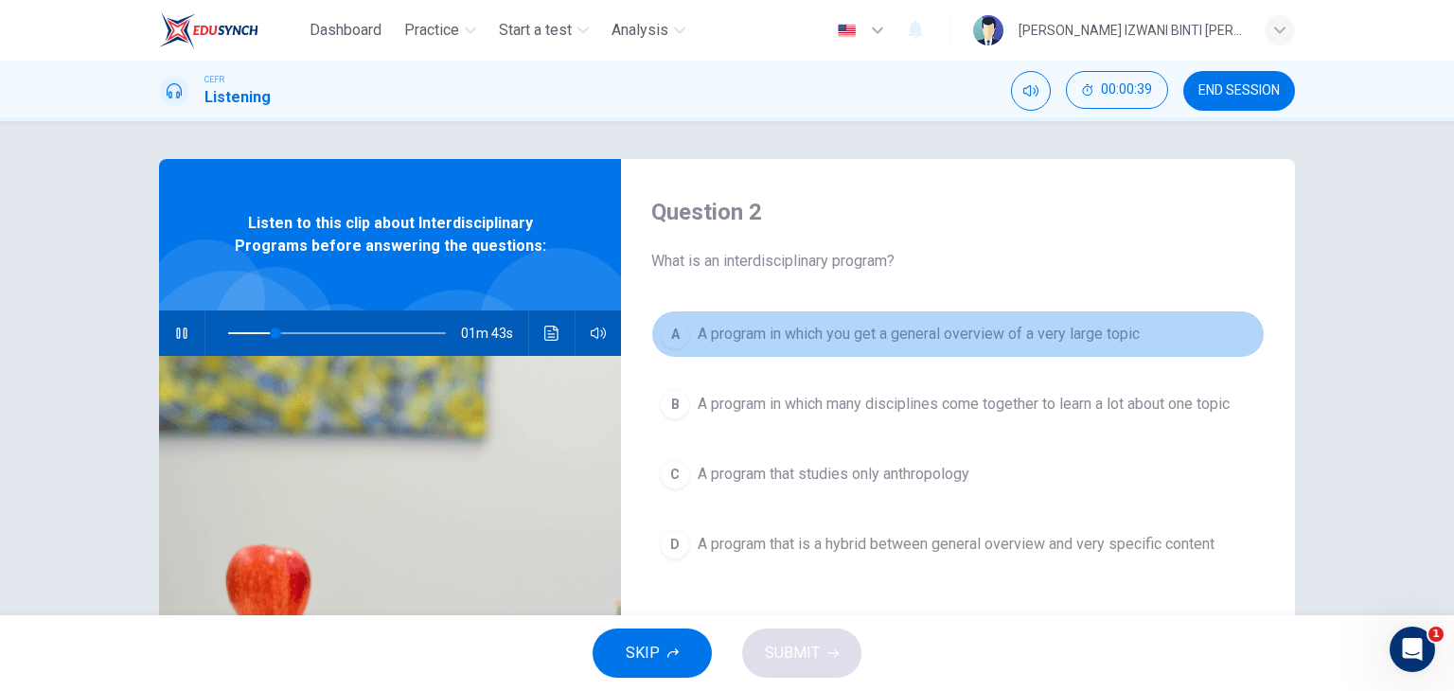
click at [886, 342] on span "A program in which you get a general overview of a very large topic" at bounding box center [918, 334] width 442 height 23
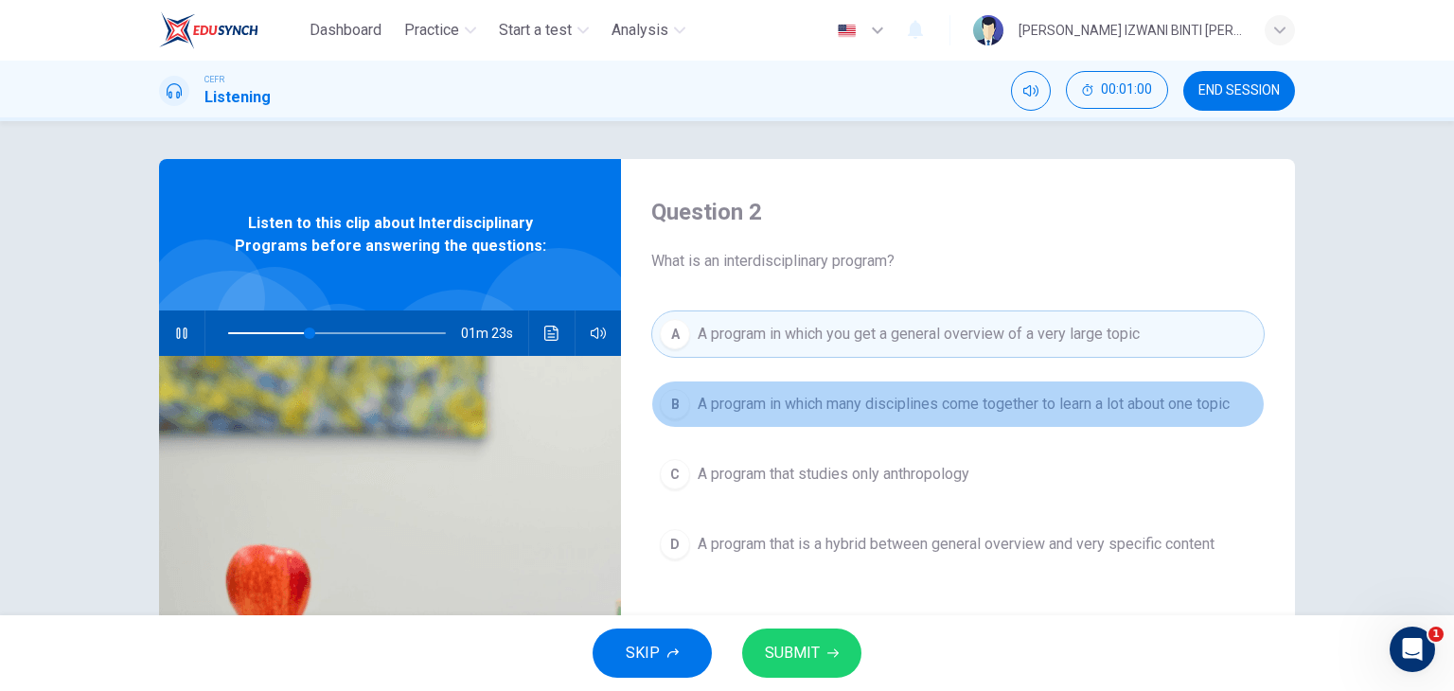
click at [887, 403] on span "A program in which many disciplines come together to learn a lot about one topic" at bounding box center [963, 404] width 532 height 23
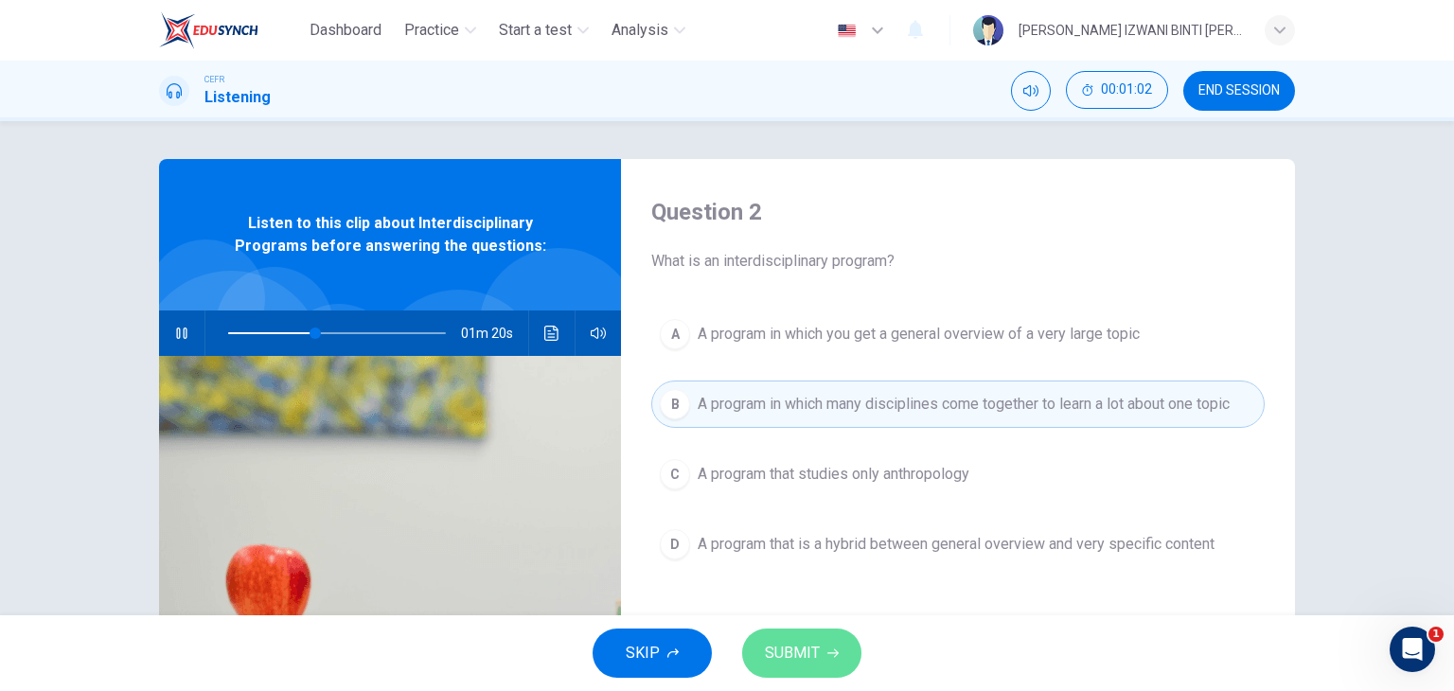
click at [840, 637] on button "SUBMIT" at bounding box center [801, 652] width 119 height 49
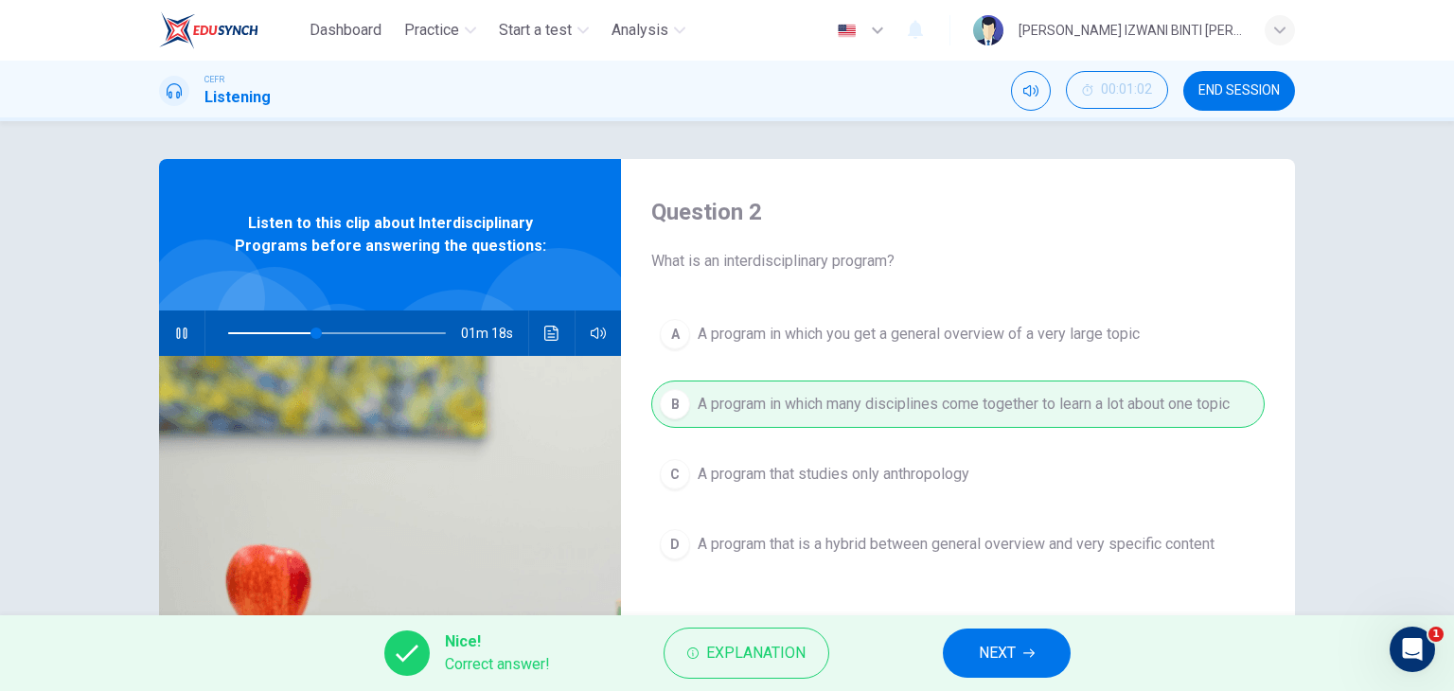
click at [999, 661] on span "NEXT" at bounding box center [996, 653] width 37 height 26
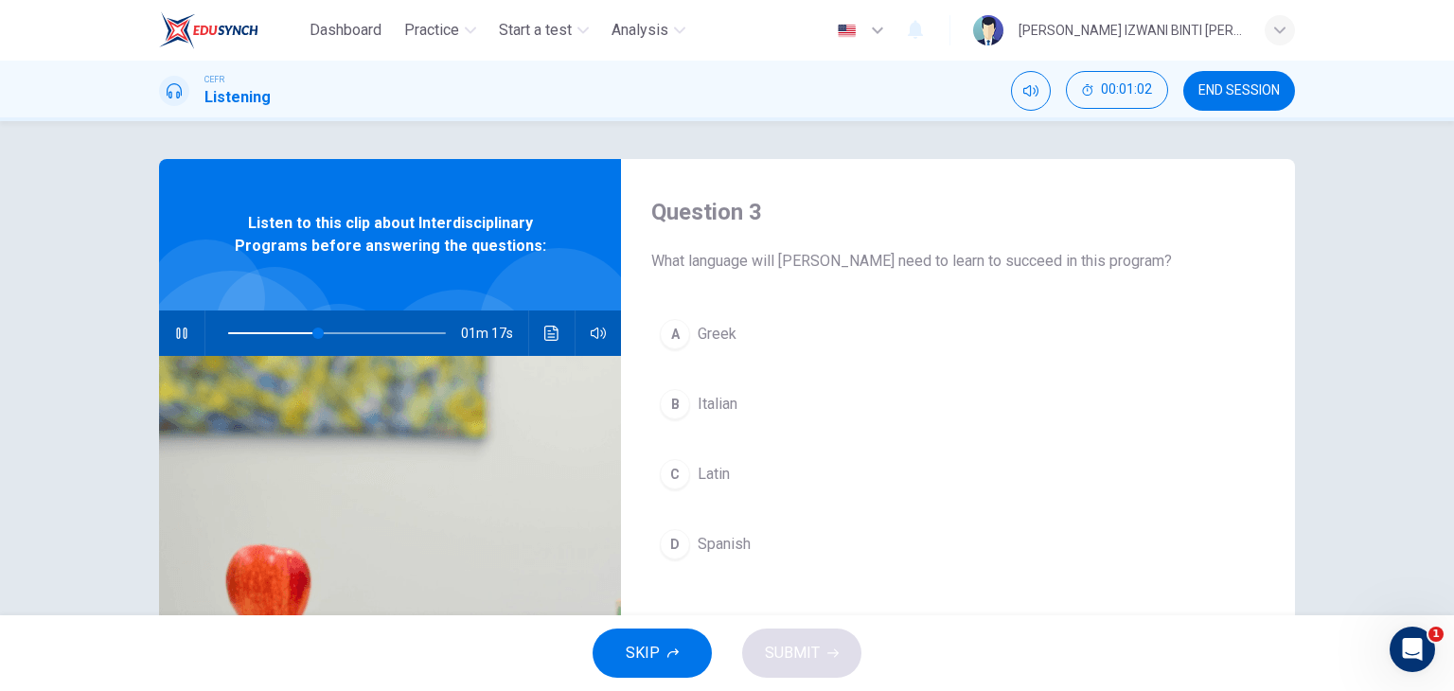
click at [787, 477] on button "C Latin" at bounding box center [957, 473] width 613 height 47
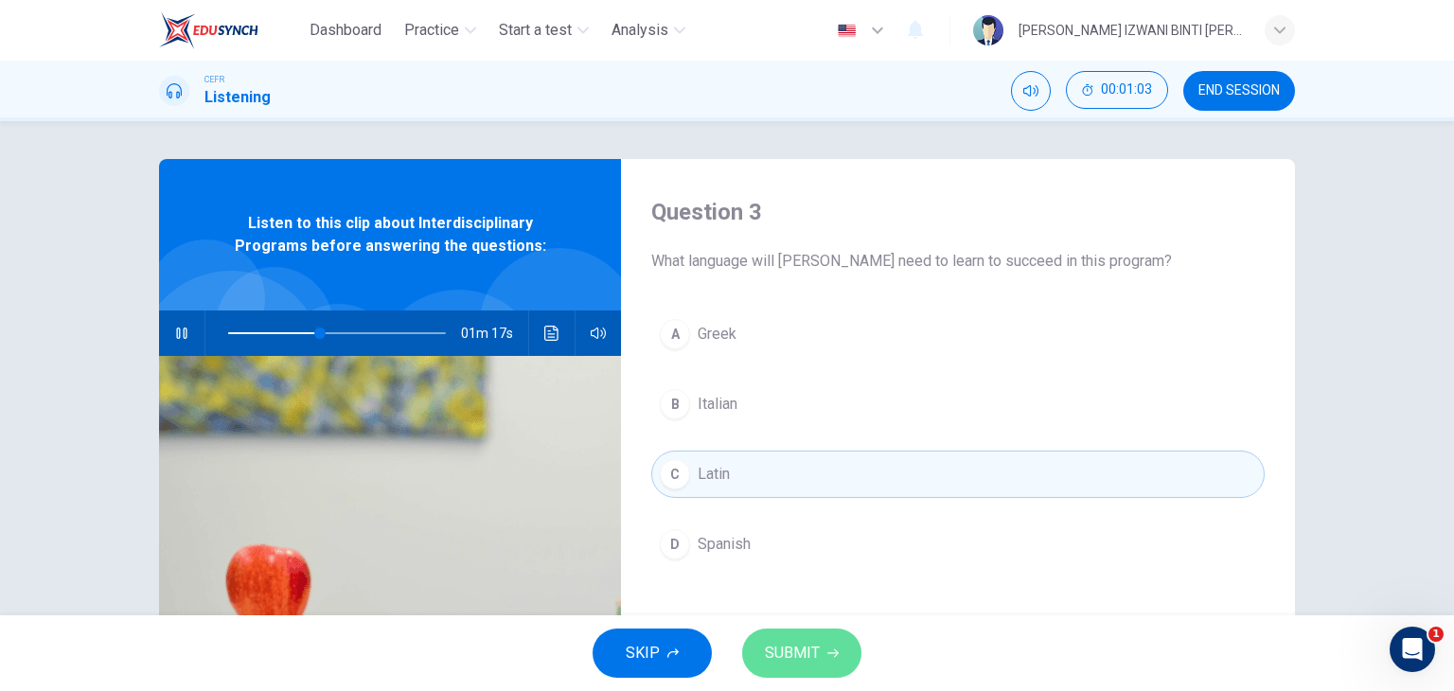
click at [823, 644] on button "SUBMIT" at bounding box center [801, 652] width 119 height 49
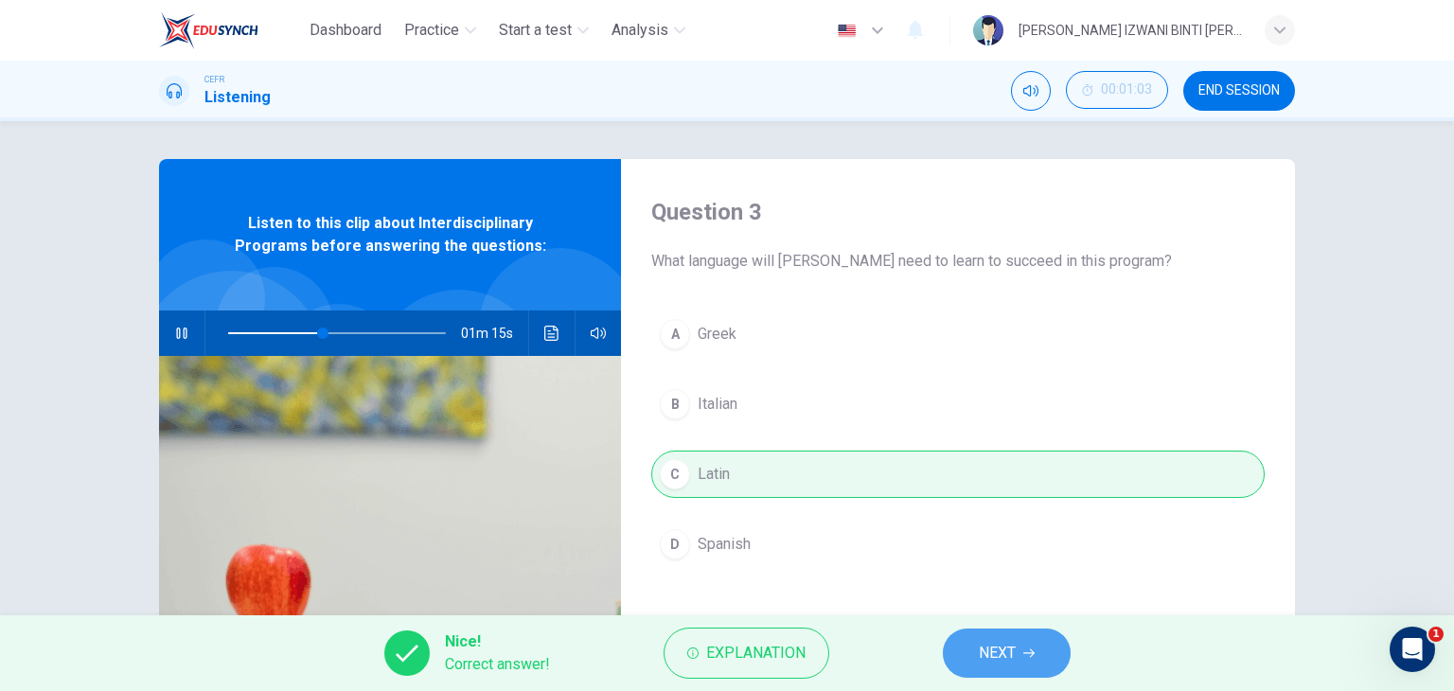
click at [1022, 661] on button "NEXT" at bounding box center [1007, 652] width 128 height 49
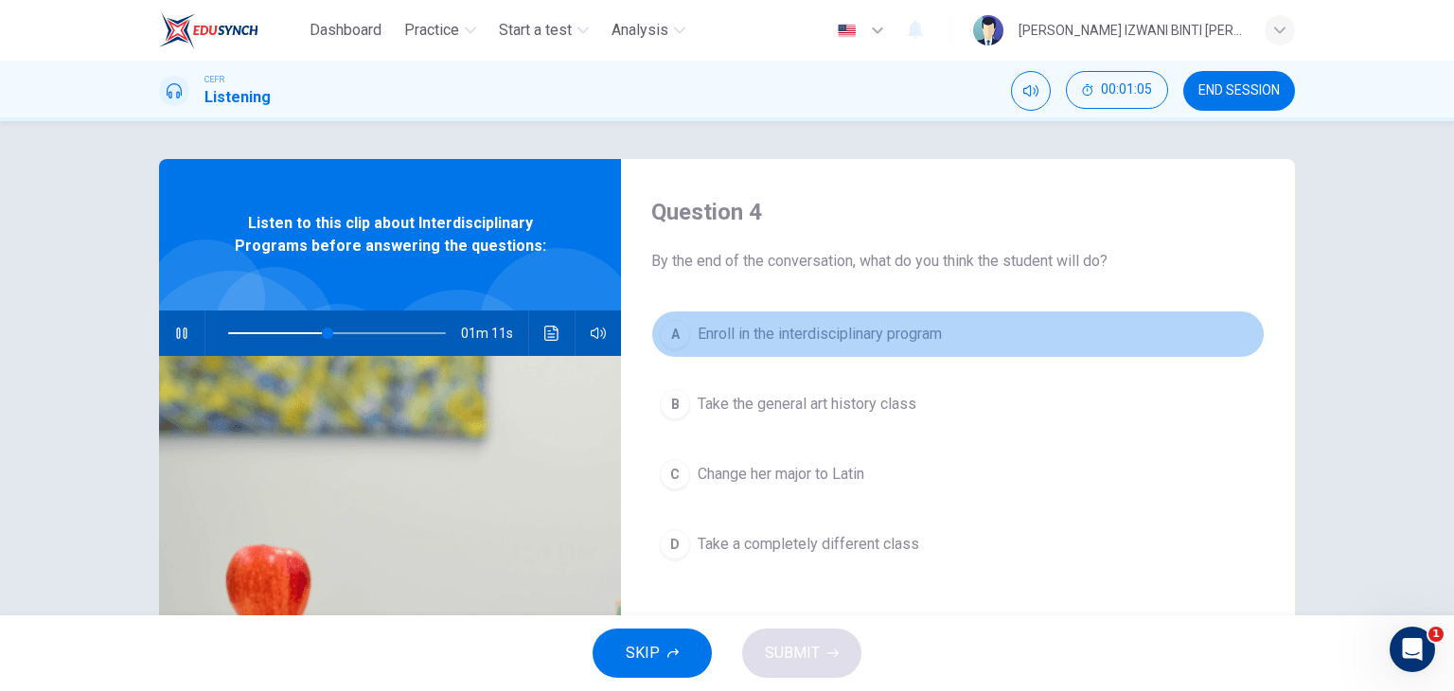
click at [821, 344] on span "Enroll in the interdisciplinary program" at bounding box center [819, 334] width 244 height 23
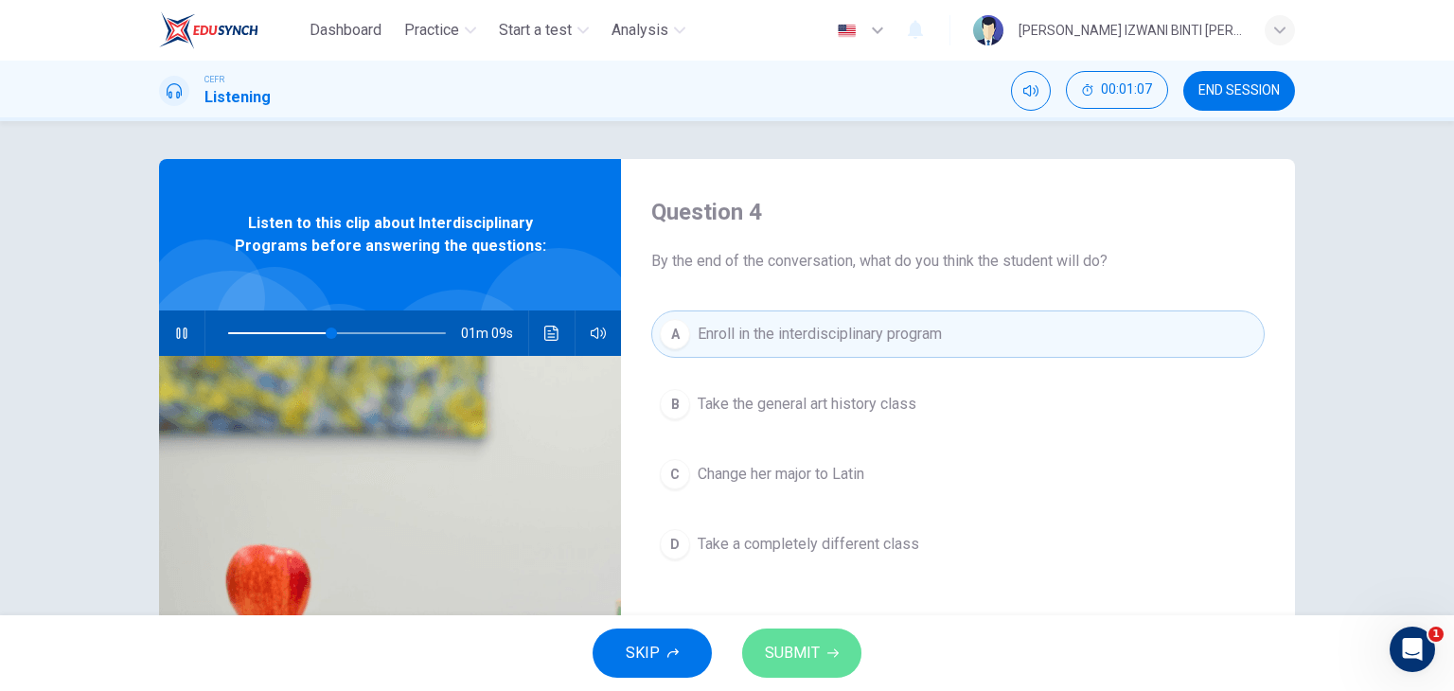
click at [827, 650] on icon "button" at bounding box center [832, 652] width 11 height 11
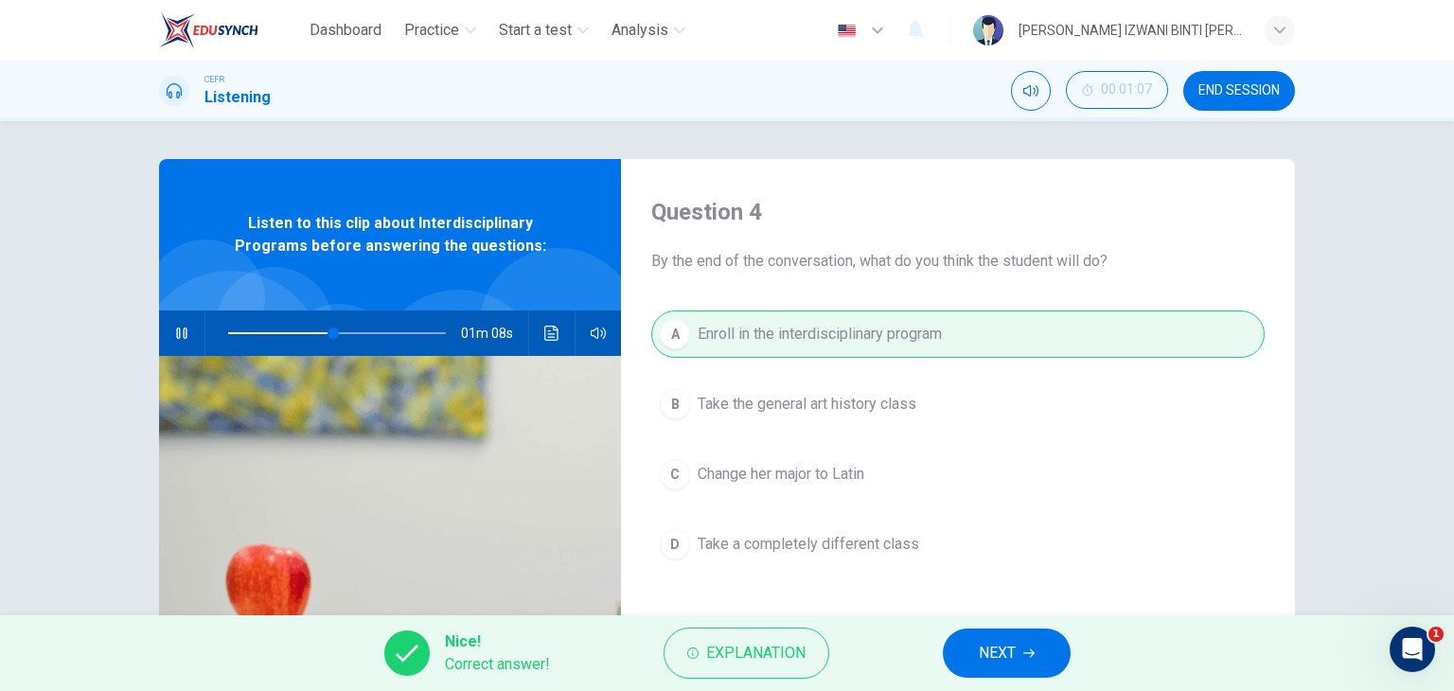
click at [947, 647] on button "NEXT" at bounding box center [1007, 652] width 128 height 49
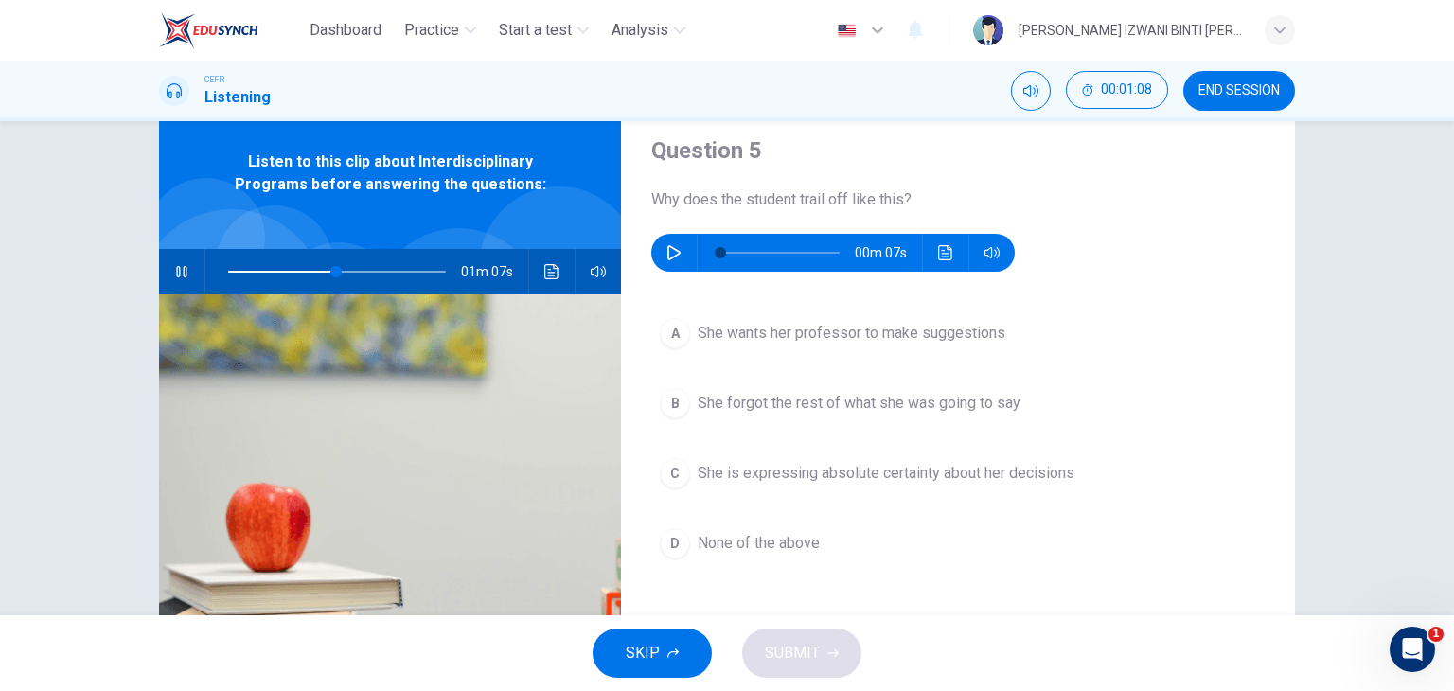
scroll to position [95, 0]
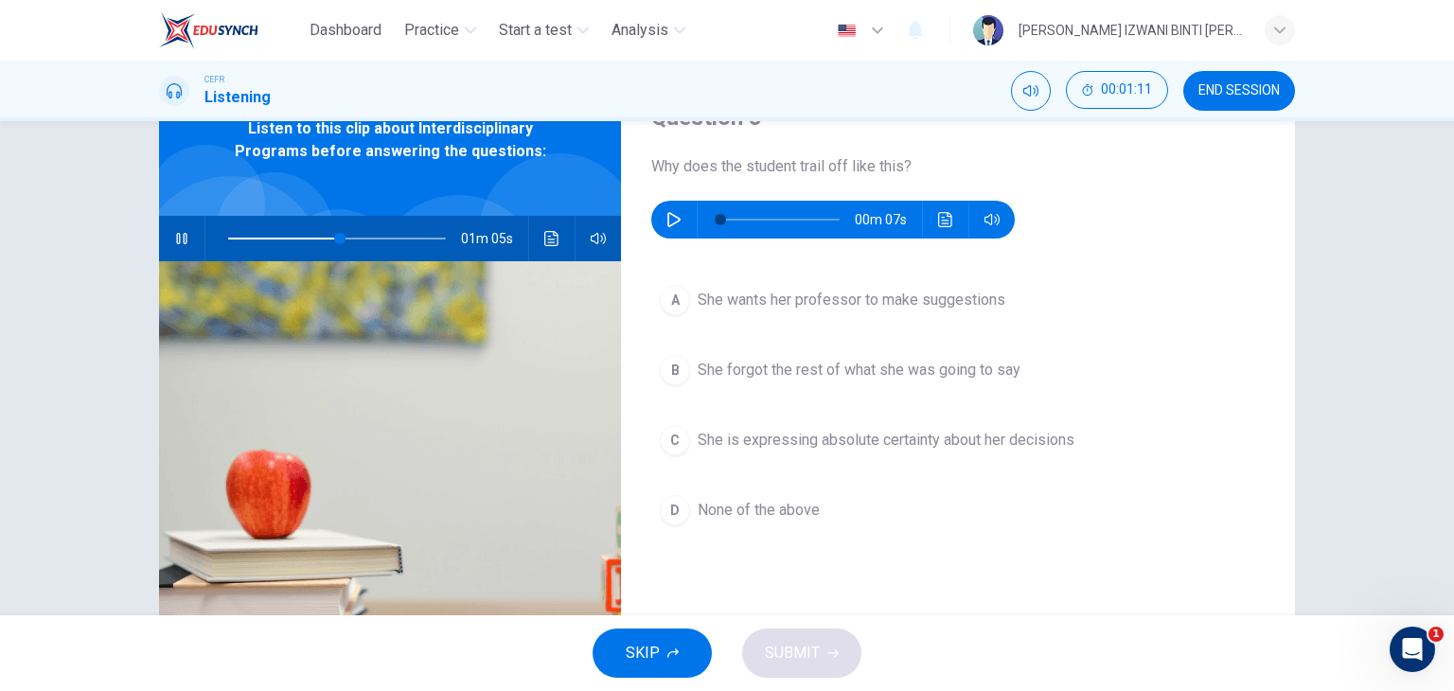
type input "52"
click at [667, 220] on icon "button" at bounding box center [673, 219] width 15 height 15
type input "0"
type input "53"
type input "13"
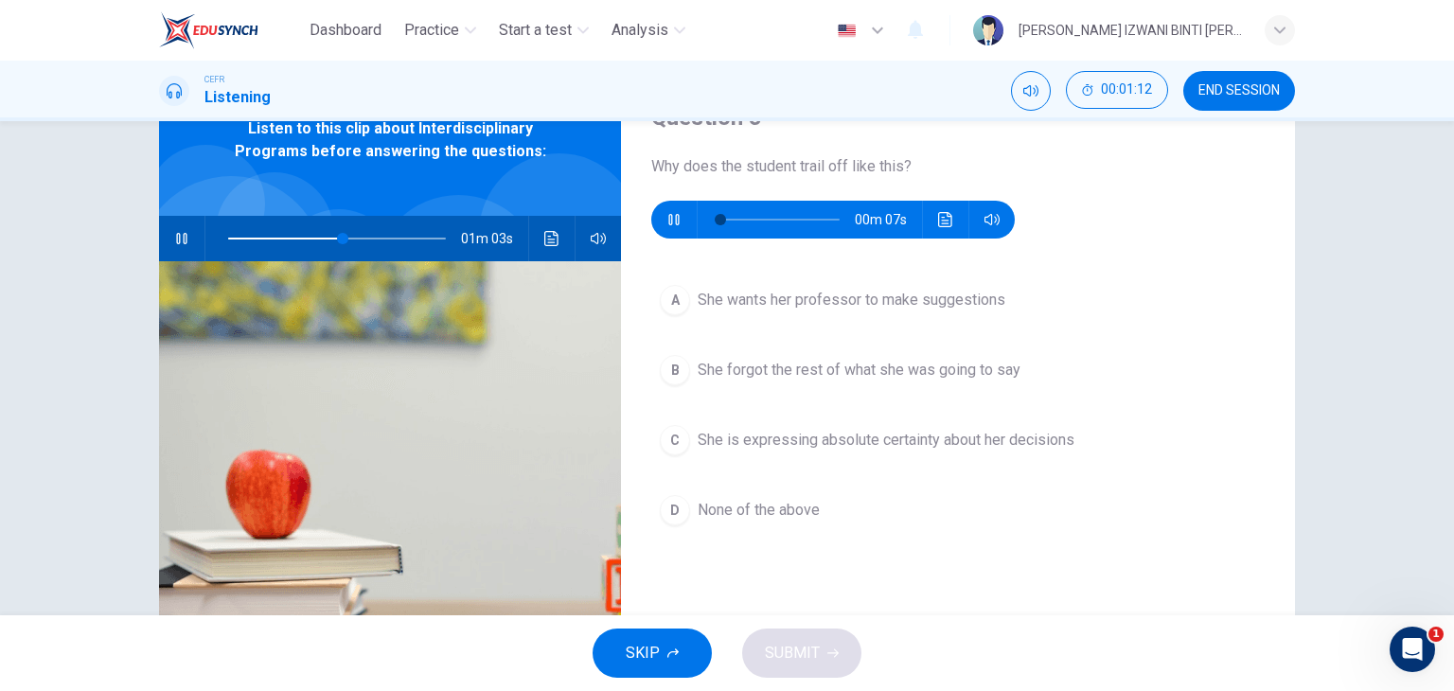
click at [177, 238] on icon "button" at bounding box center [181, 238] width 15 height 15
type input "53"
type input "0"
click at [957, 321] on button "A She wants her professor to make suggestions" at bounding box center [957, 299] width 613 height 47
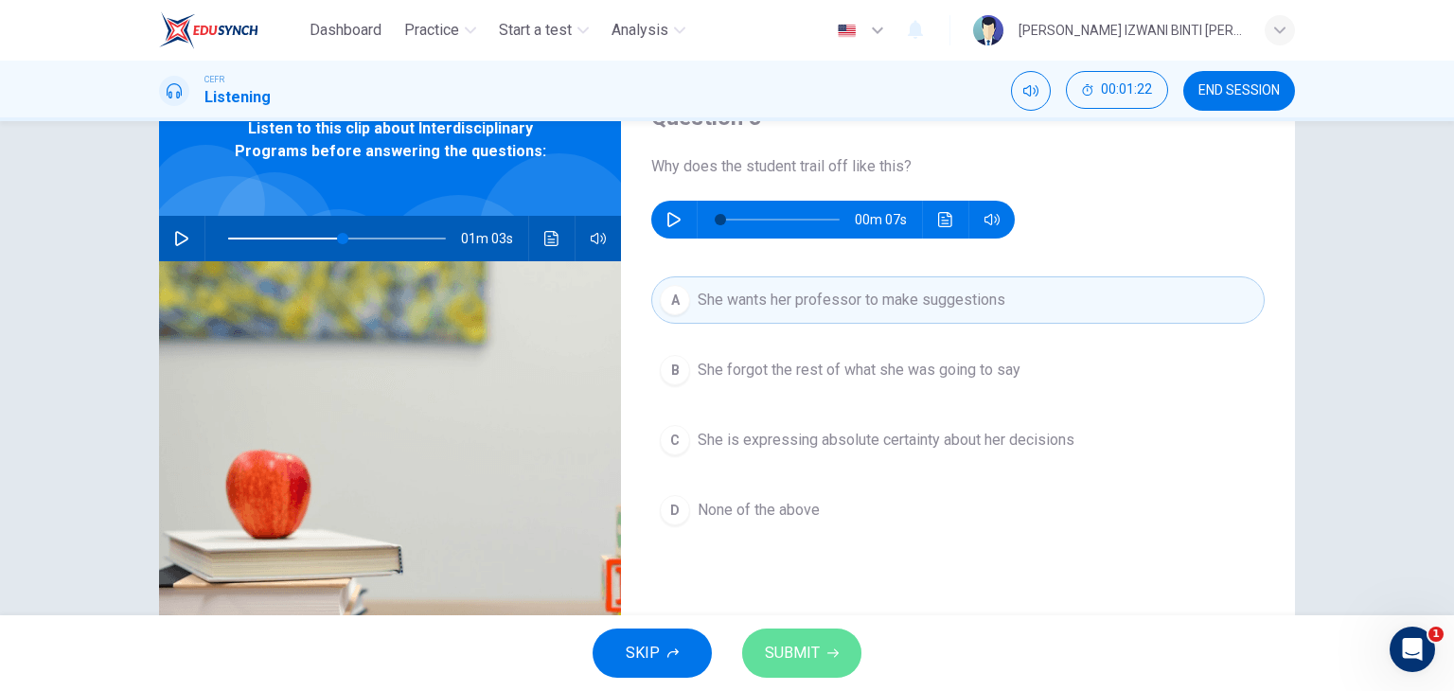
click at [814, 642] on span "SUBMIT" at bounding box center [792, 653] width 55 height 26
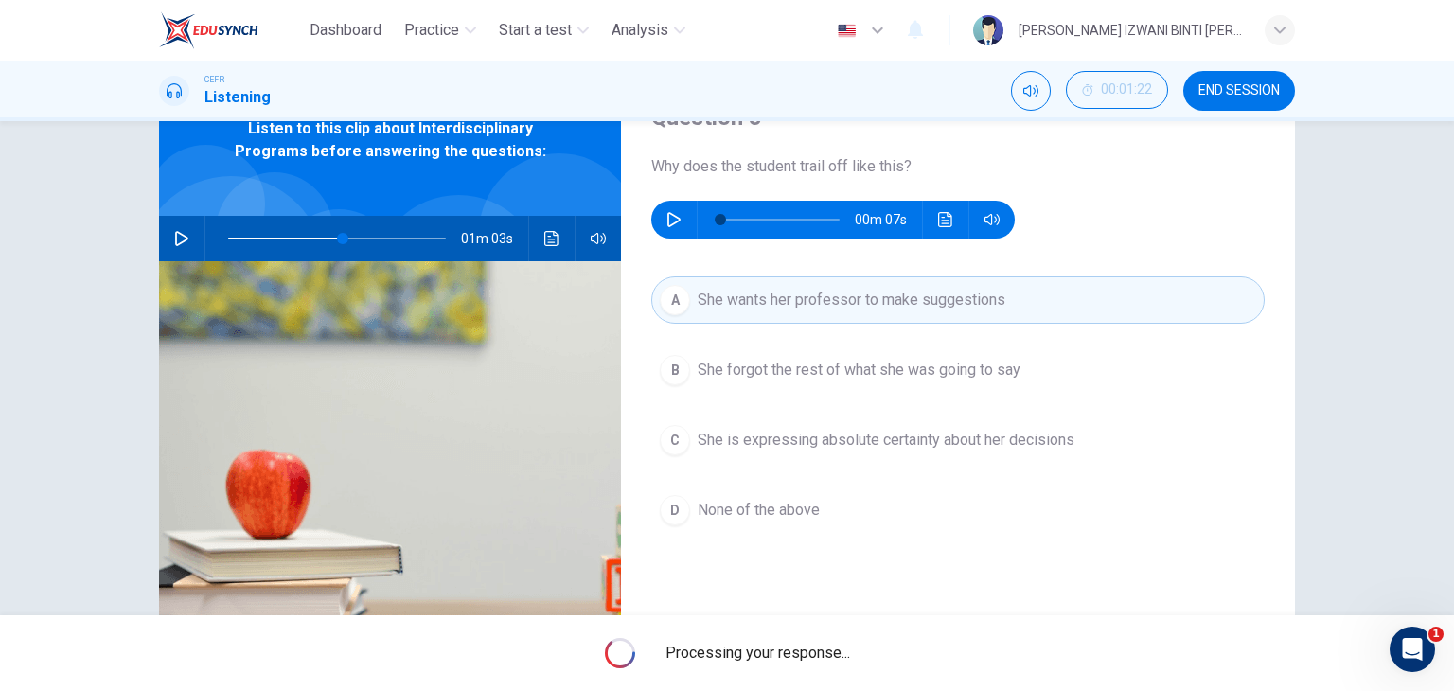
type input "53"
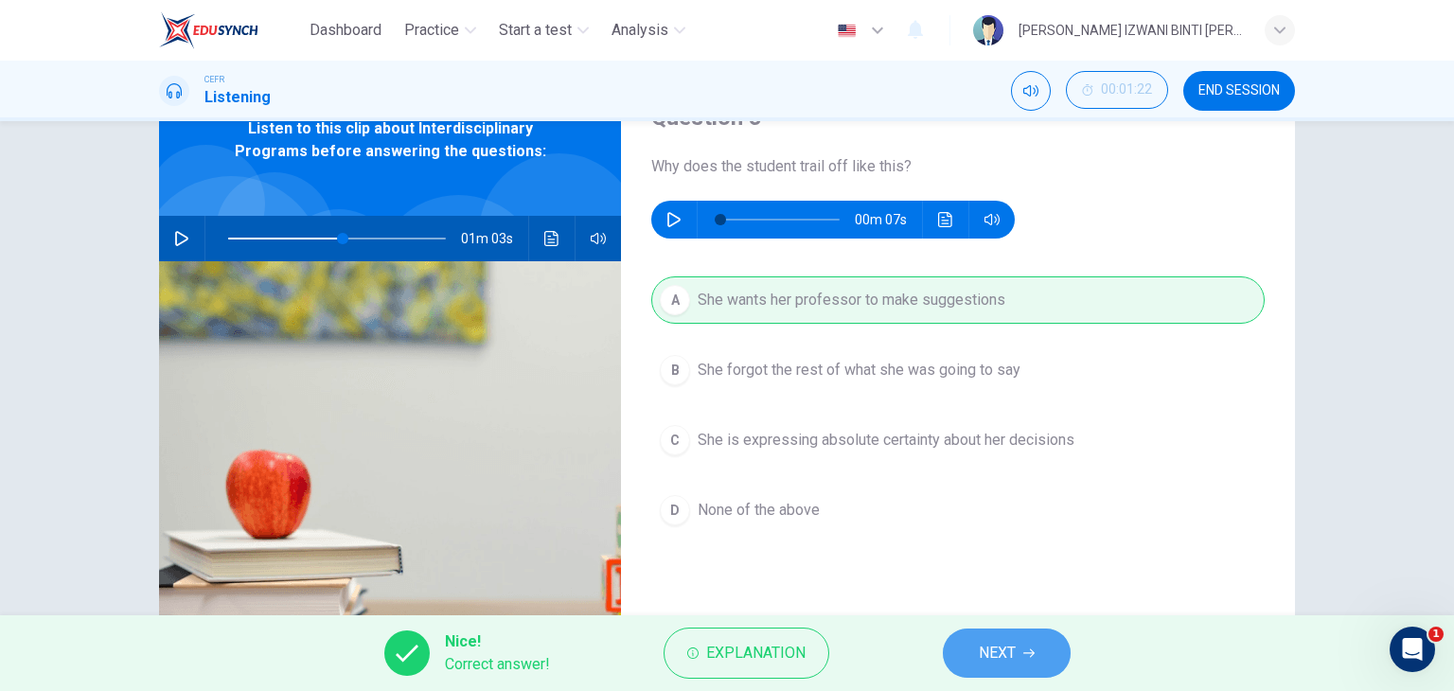
click at [1031, 645] on button "NEXT" at bounding box center [1007, 652] width 128 height 49
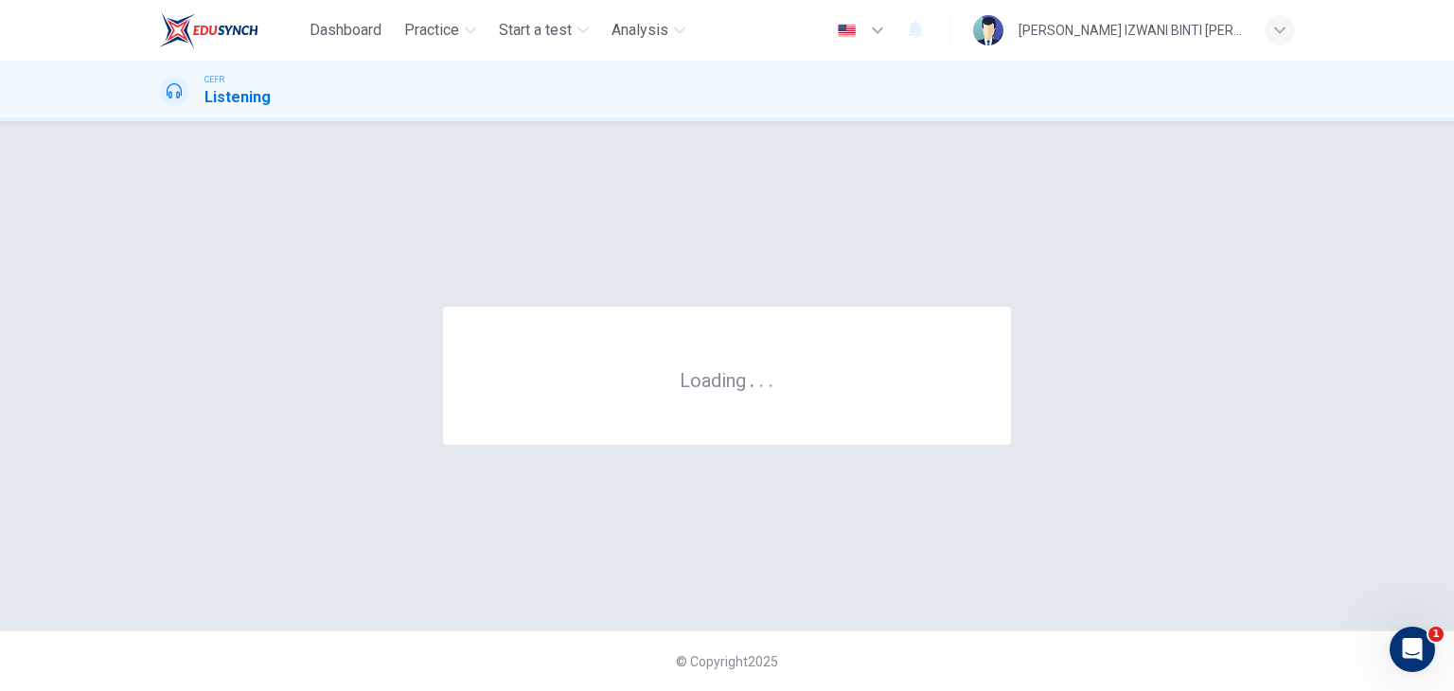
scroll to position [0, 0]
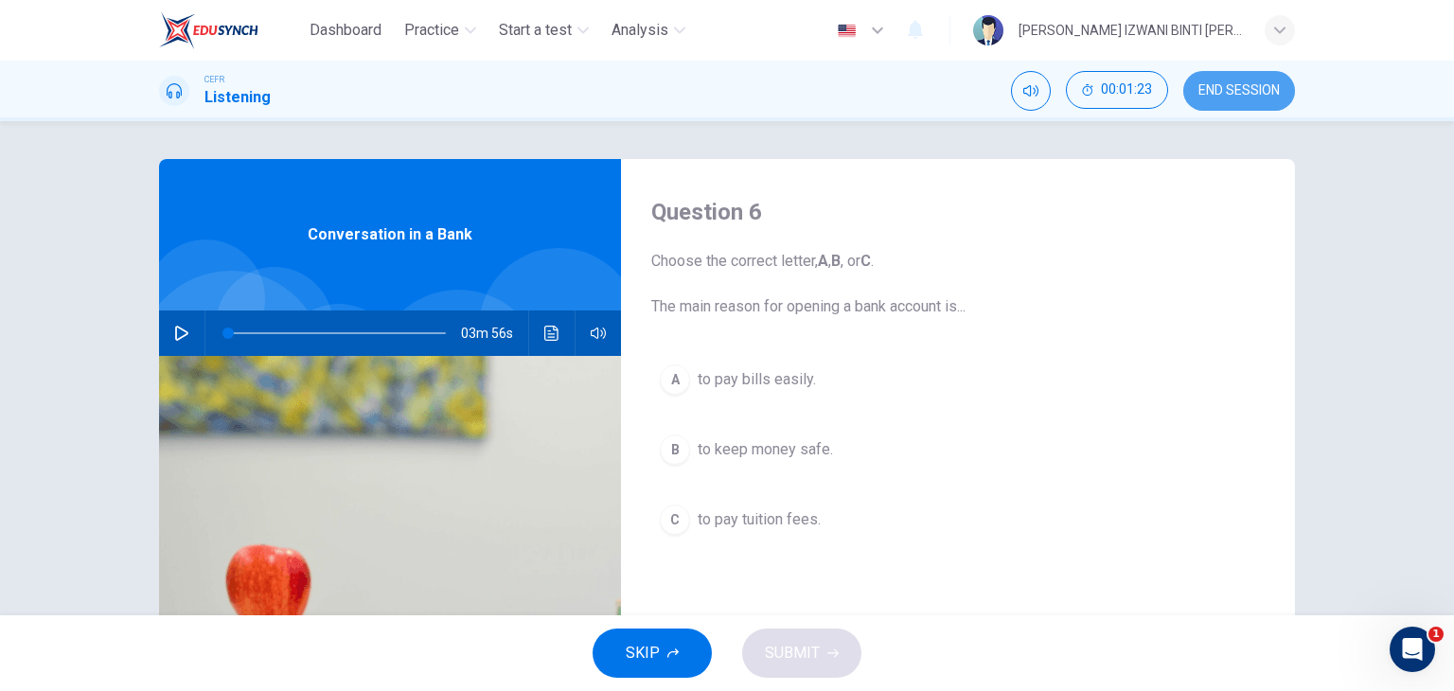
click at [1224, 84] on span "END SESSION" at bounding box center [1238, 90] width 81 height 15
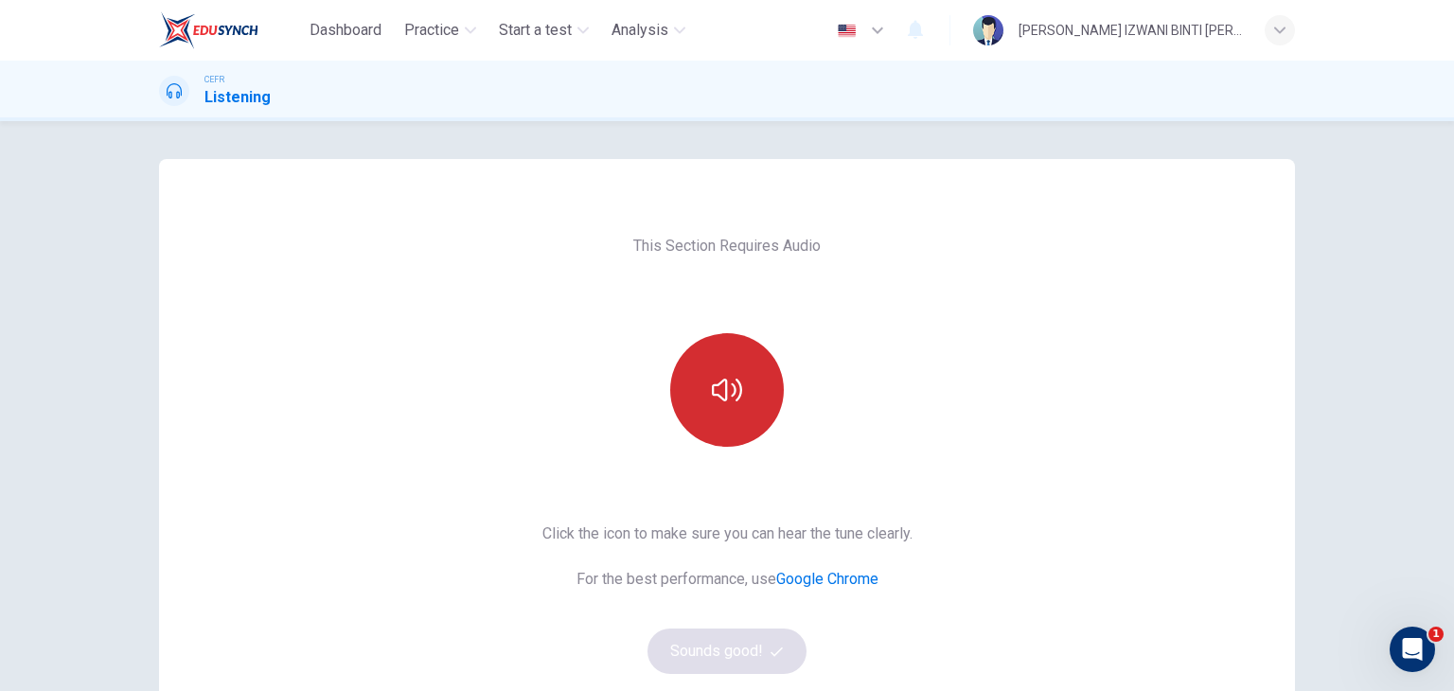
click at [720, 383] on icon "button" at bounding box center [727, 390] width 30 height 23
click at [740, 643] on button "Sounds good!" at bounding box center [726, 650] width 159 height 45
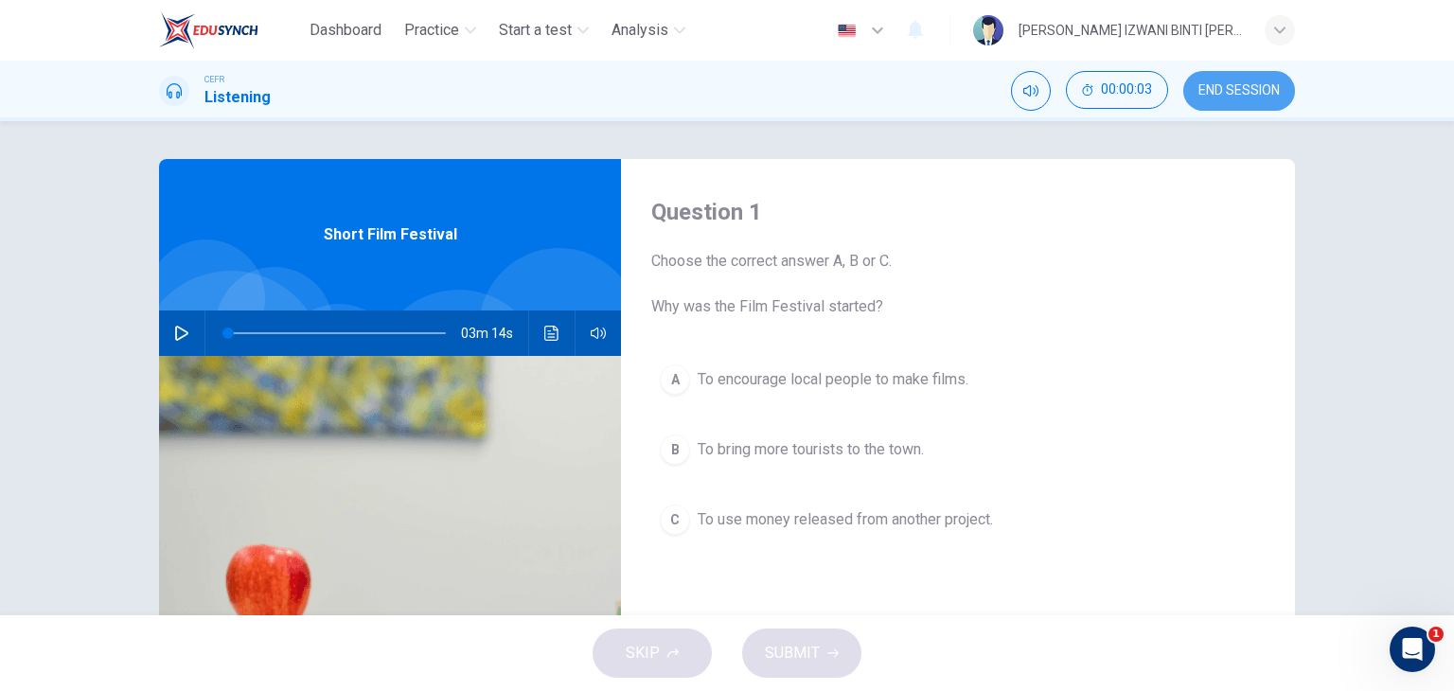
click at [1204, 84] on span "END SESSION" at bounding box center [1238, 90] width 81 height 15
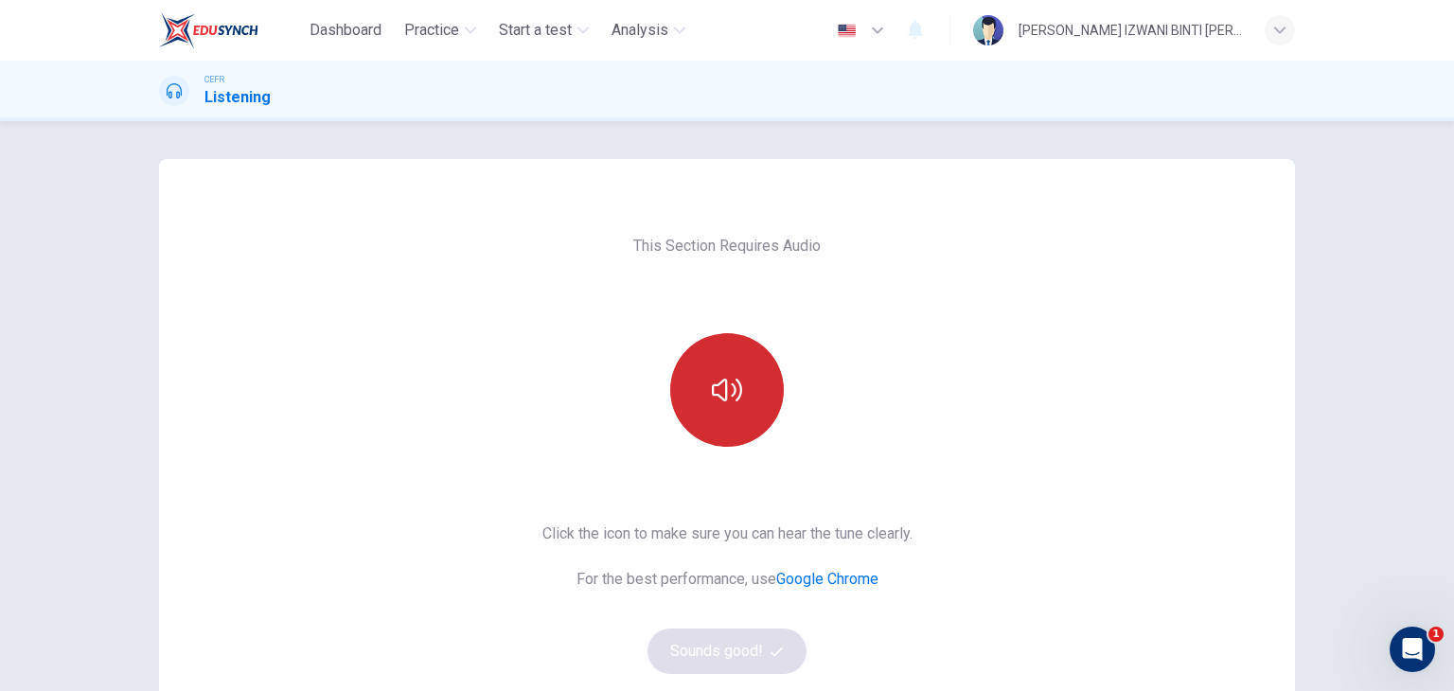
click at [761, 411] on button "button" at bounding box center [727, 390] width 114 height 114
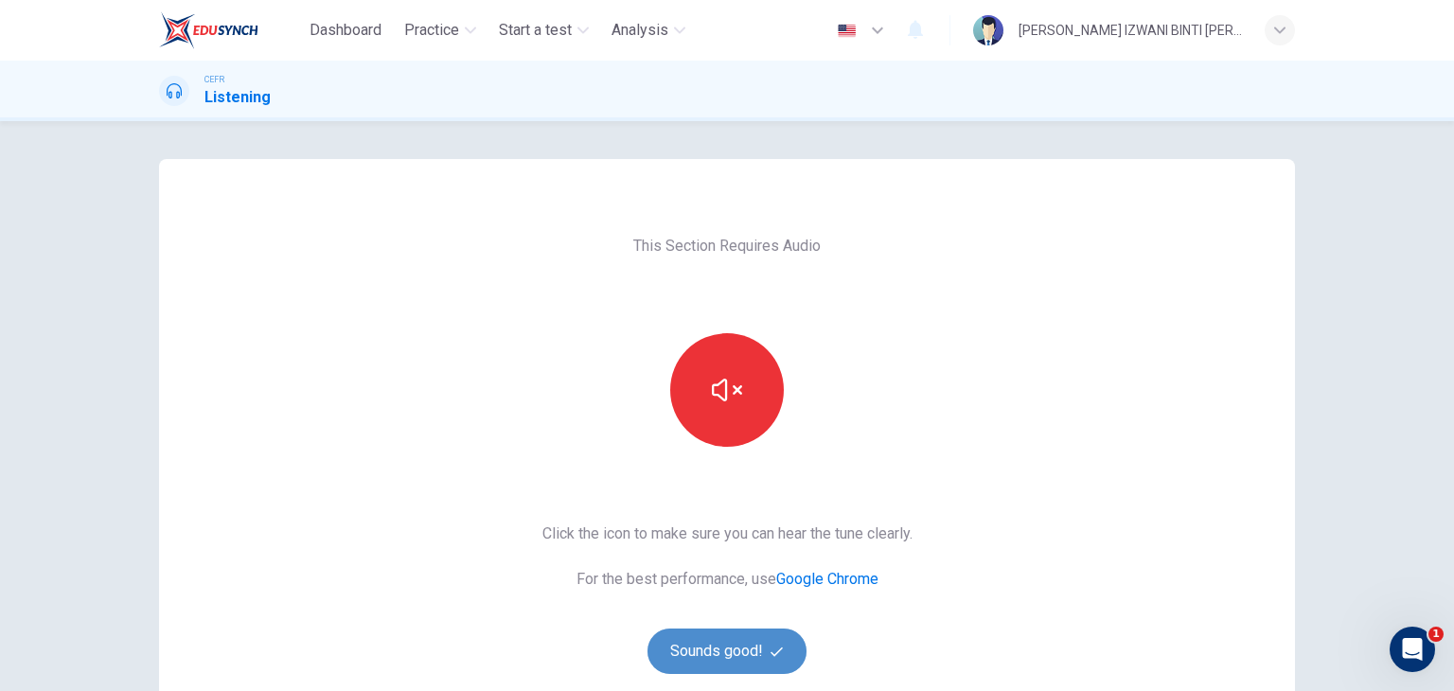
click at [732, 635] on button "Sounds good!" at bounding box center [726, 650] width 159 height 45
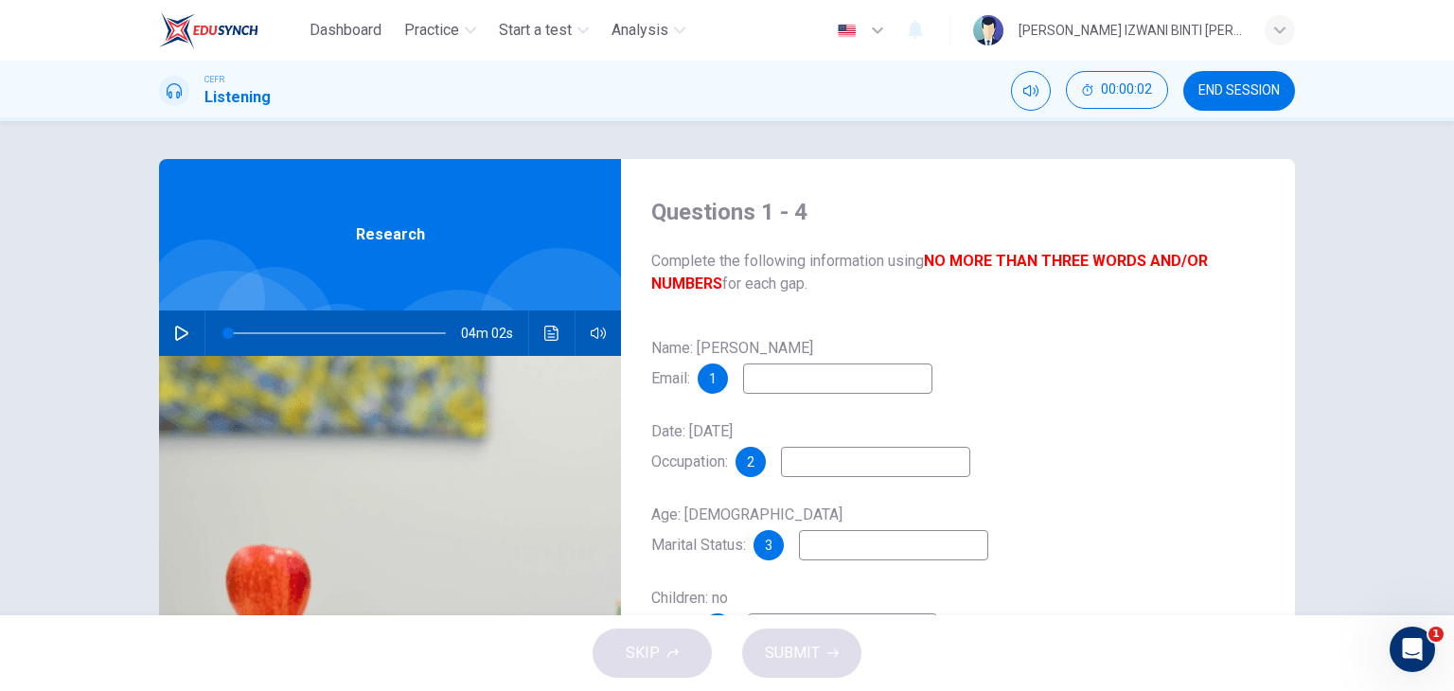
click at [1211, 80] on button "END SESSION" at bounding box center [1239, 91] width 112 height 40
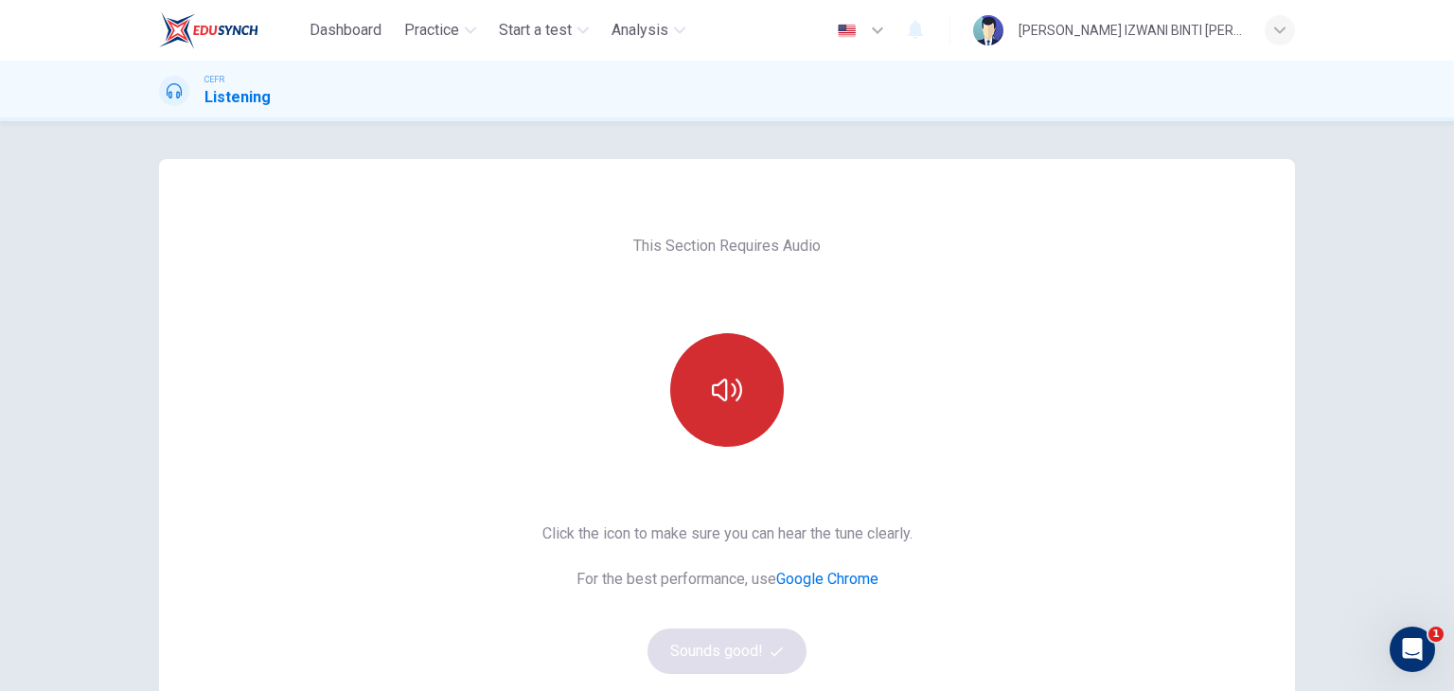
click at [726, 362] on button "button" at bounding box center [727, 390] width 114 height 114
